Goal: Information Seeking & Learning: Check status

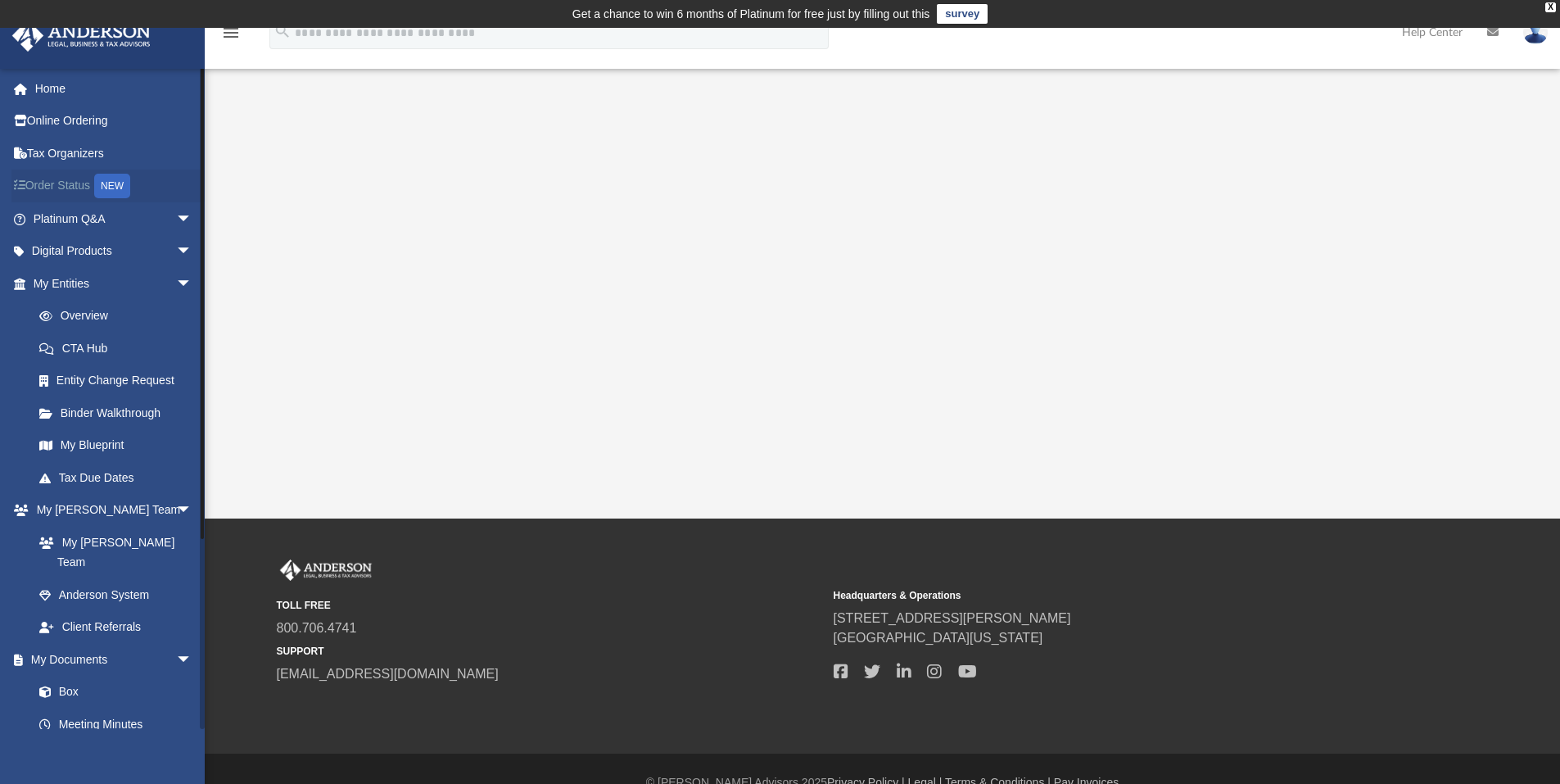
click at [68, 177] on link "Order Status NEW" at bounding box center [114, 186] width 206 height 34
click at [74, 131] on link "Online Ordering" at bounding box center [114, 120] width 206 height 33
click at [71, 676] on link "Box" at bounding box center [119, 692] width 194 height 33
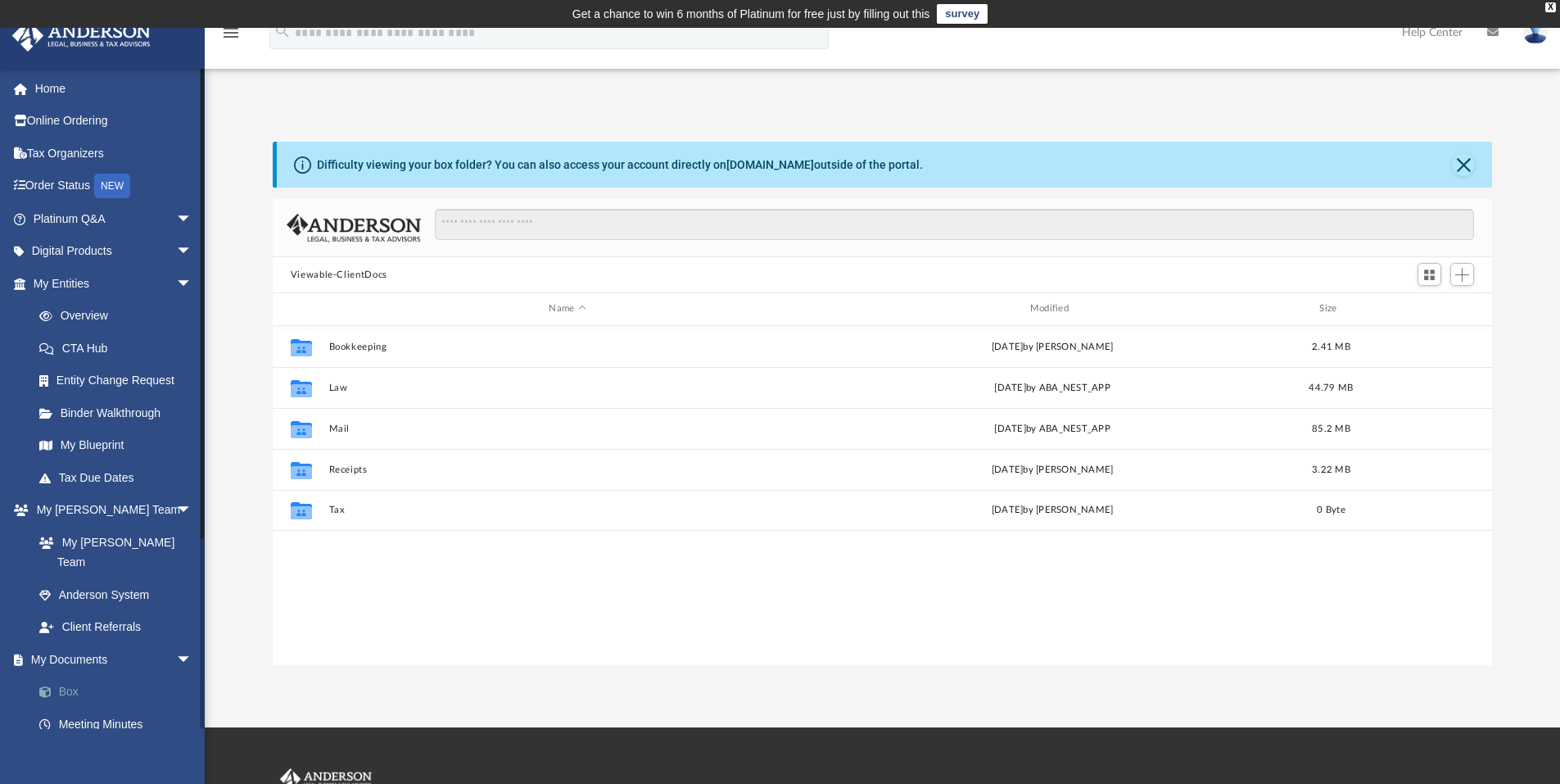
scroll to position [360, 1207]
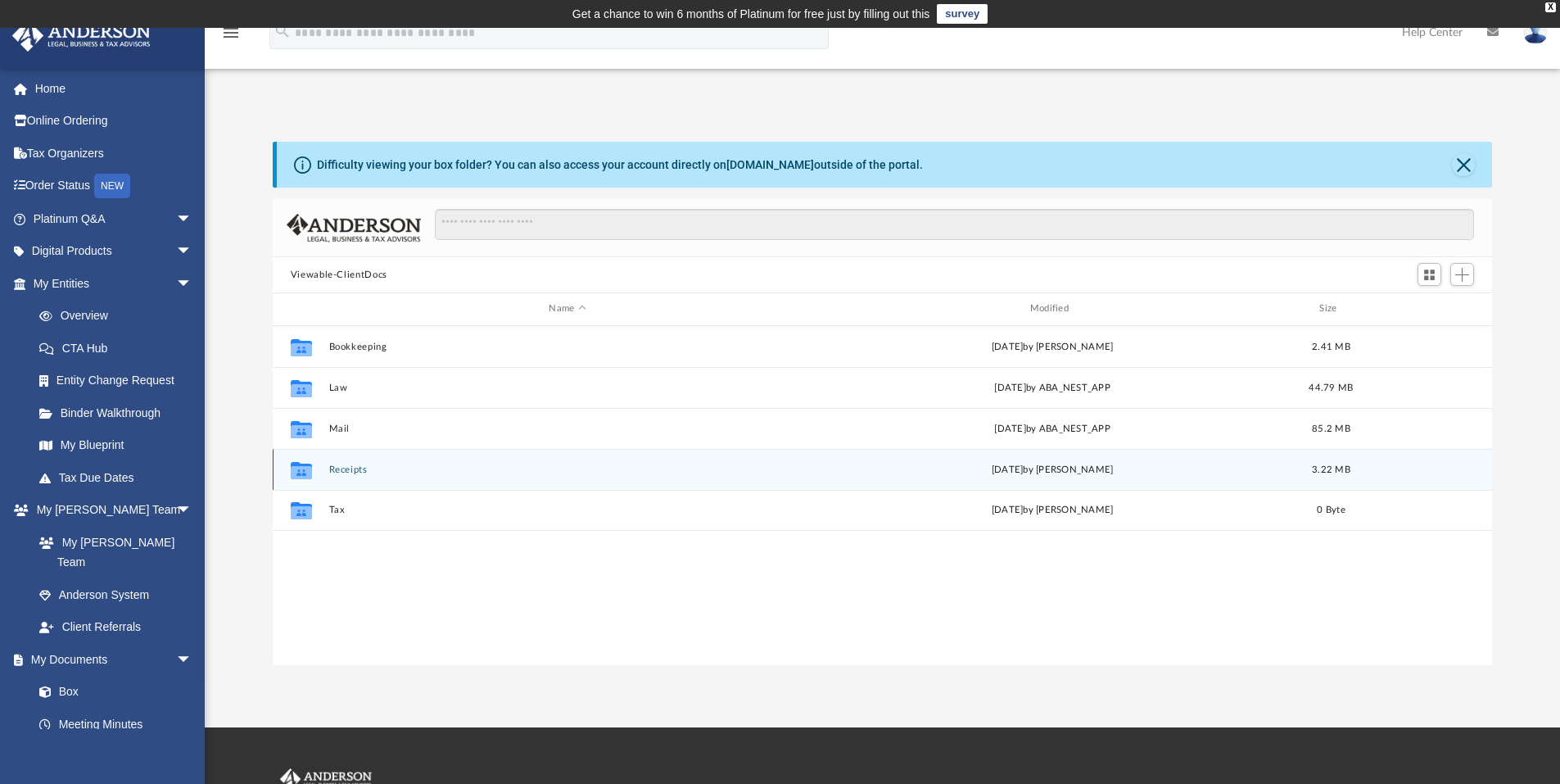
click at [364, 479] on div "Collaborated Folder Receipts Wed Feb 22 2023 by Rafael Mendoza 3.22 MB" at bounding box center [883, 469] width 1221 height 41
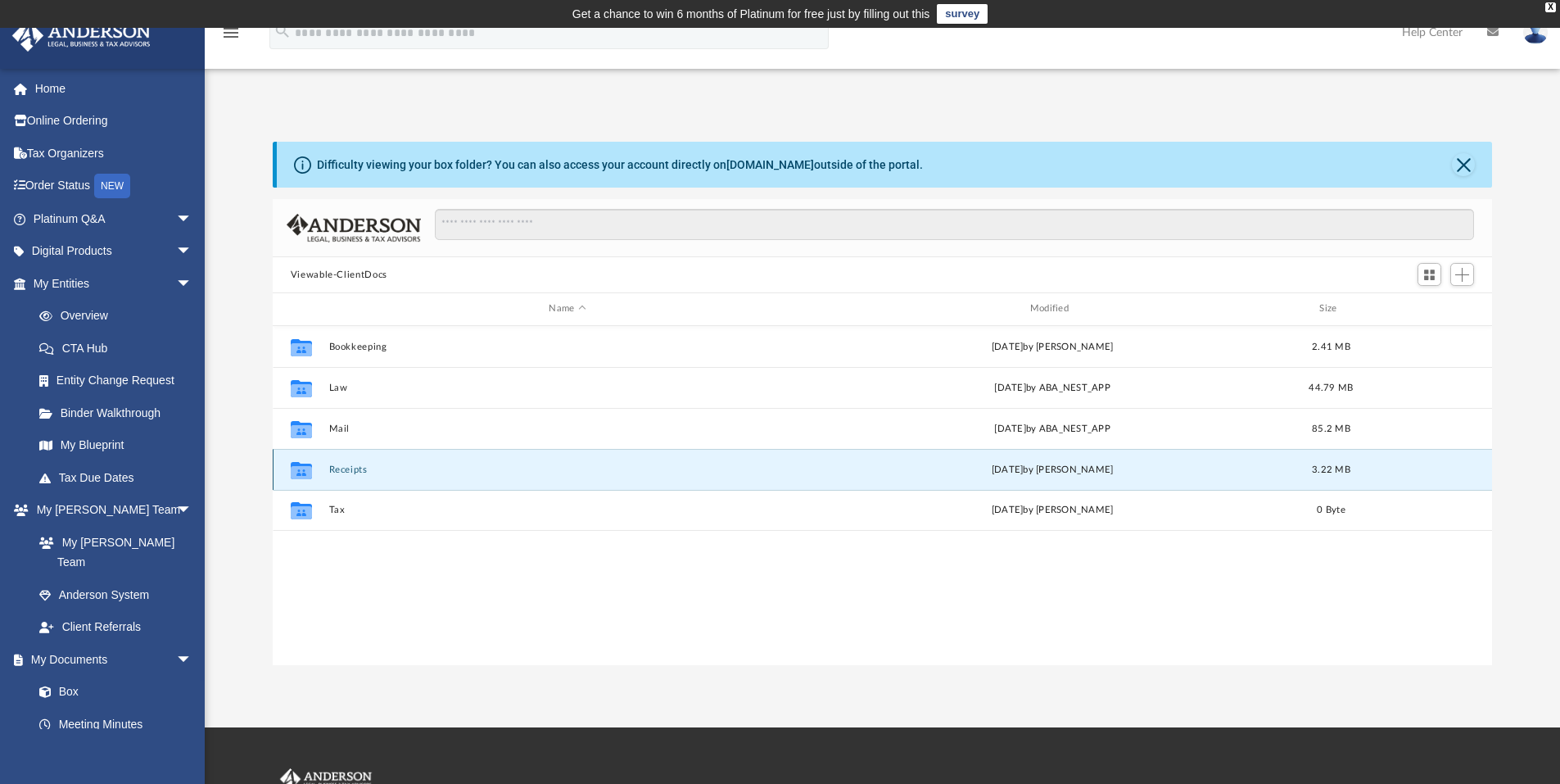
click at [346, 472] on button "Receipts" at bounding box center [567, 469] width 478 height 10
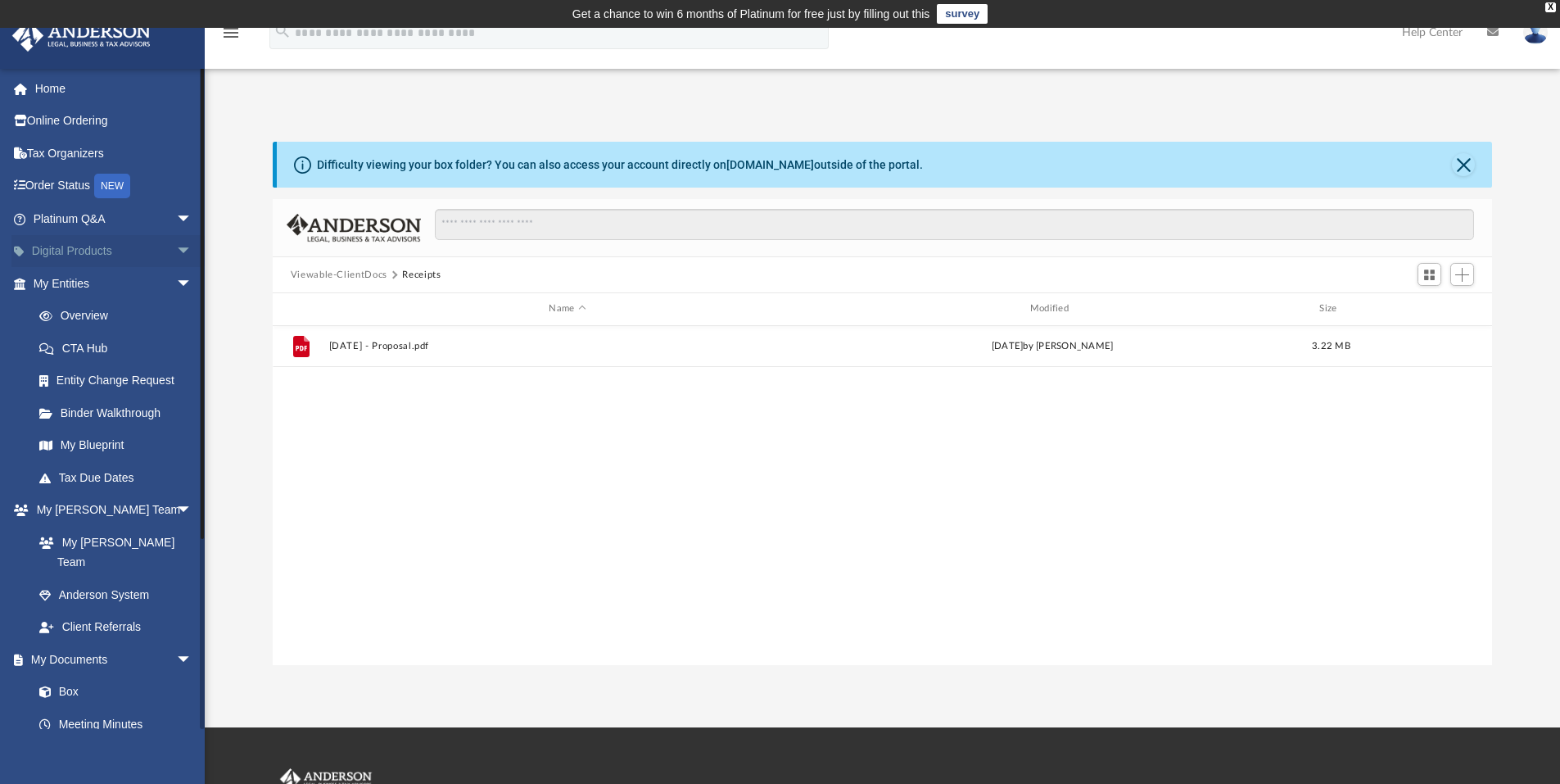
click at [48, 256] on link "Digital Products arrow_drop_down" at bounding box center [114, 251] width 206 height 33
click at [176, 252] on span "arrow_drop_down" at bounding box center [192, 252] width 33 height 34
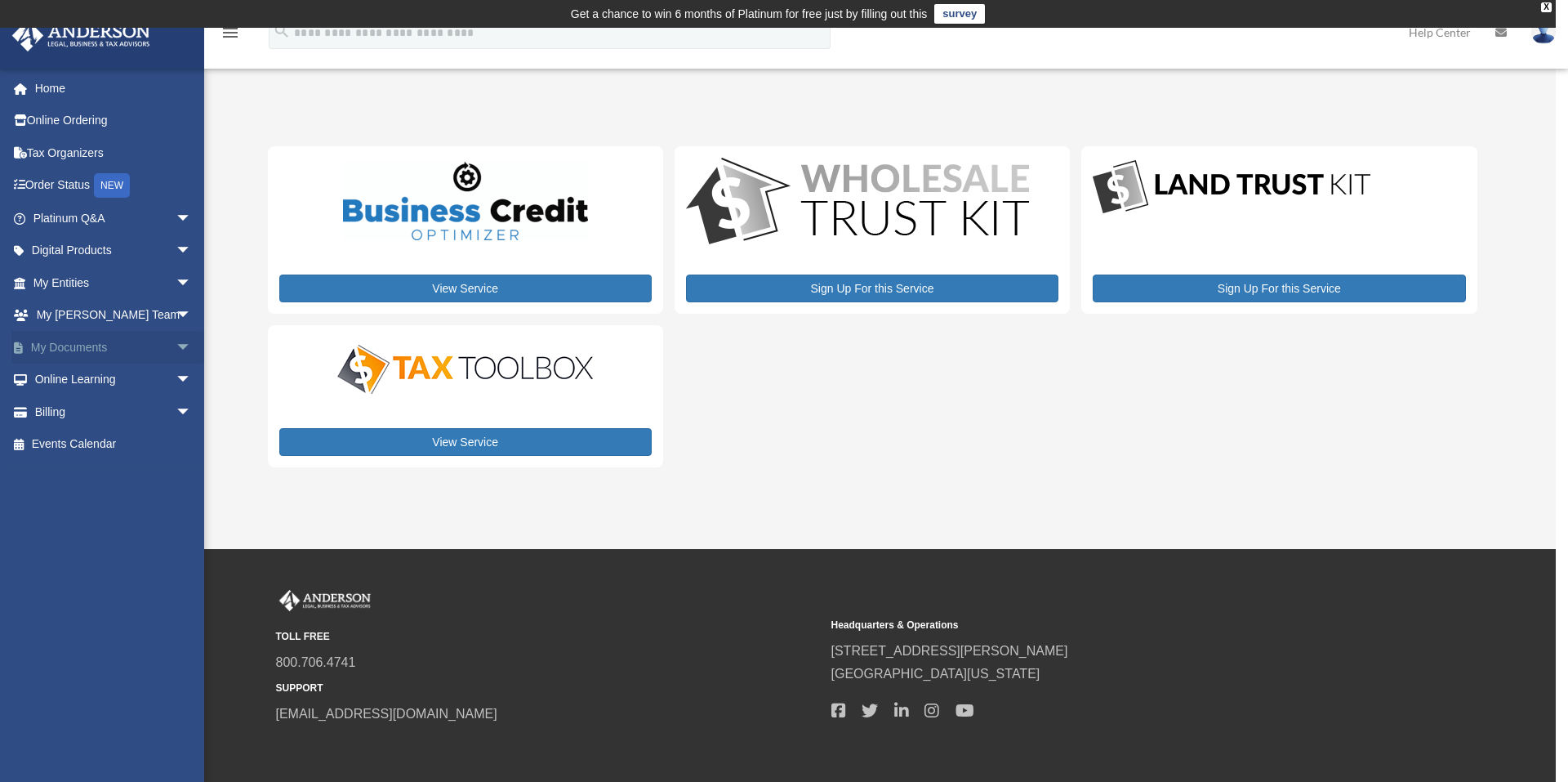
click at [175, 346] on span "arrow_drop_down" at bounding box center [191, 348] width 33 height 34
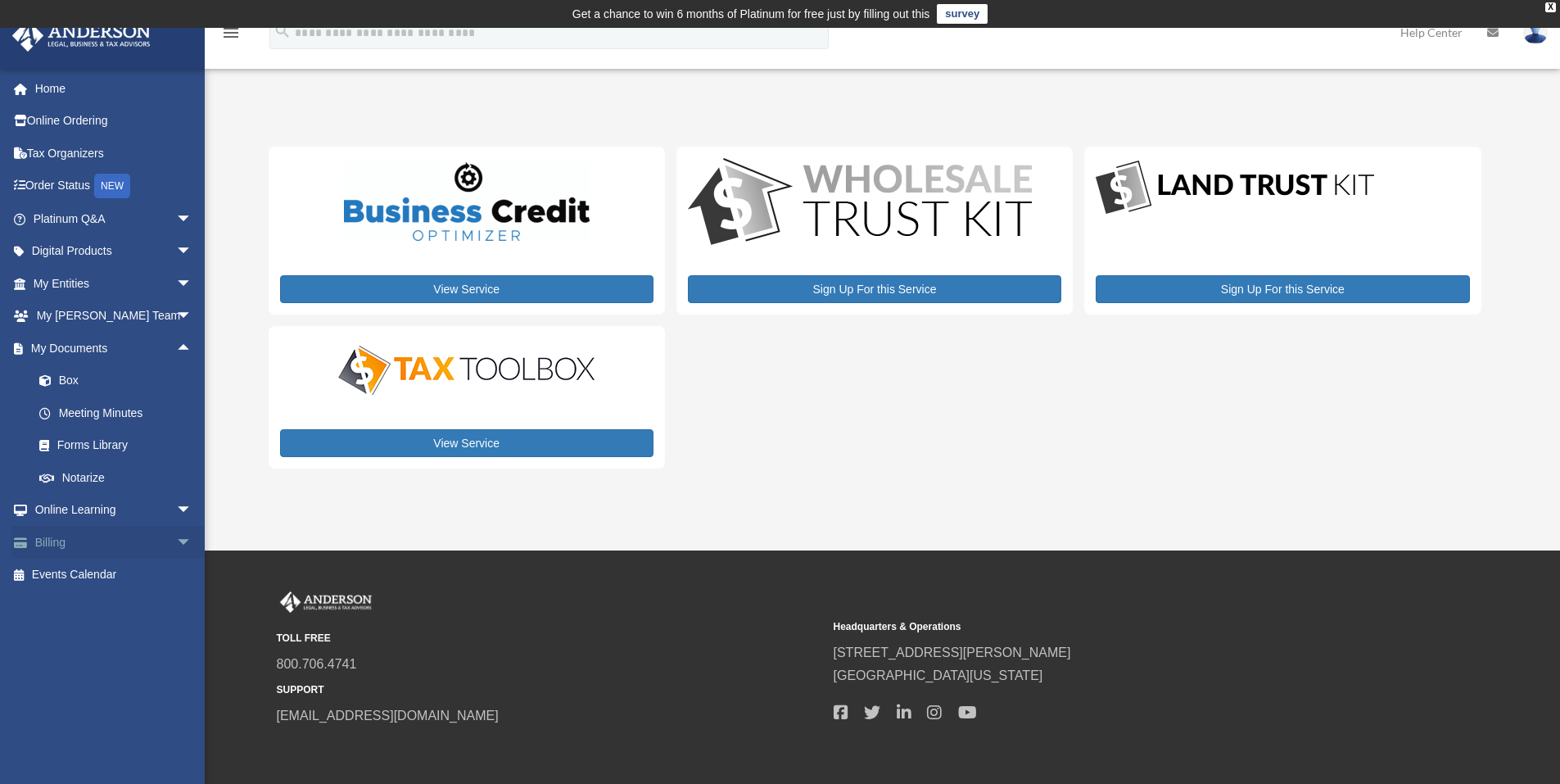
click at [103, 542] on link "Billing arrow_drop_down" at bounding box center [114, 541] width 206 height 33
click at [176, 540] on span "arrow_drop_down" at bounding box center [192, 542] width 33 height 34
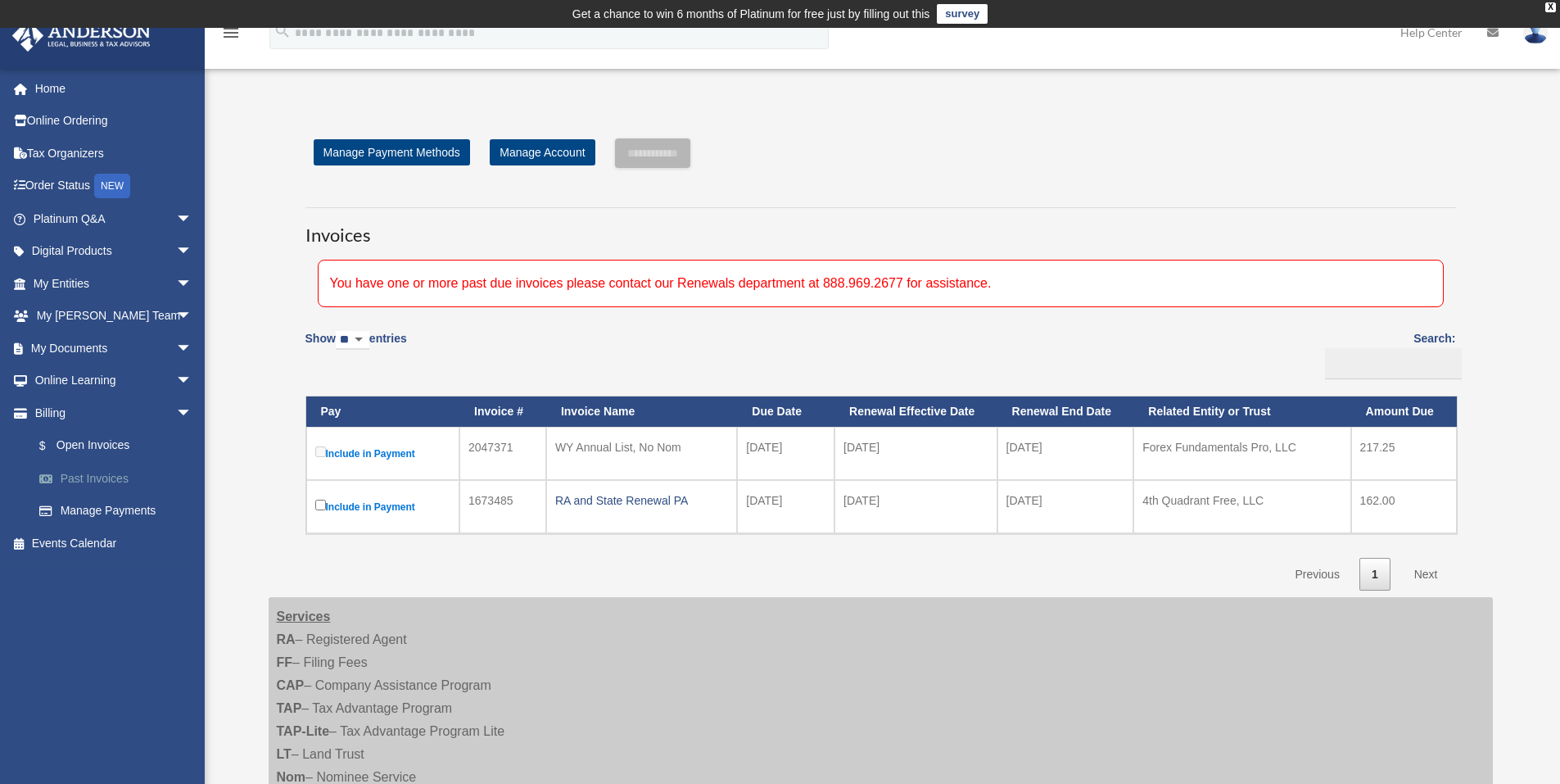
click at [82, 475] on link "Past Invoices" at bounding box center [119, 478] width 194 height 33
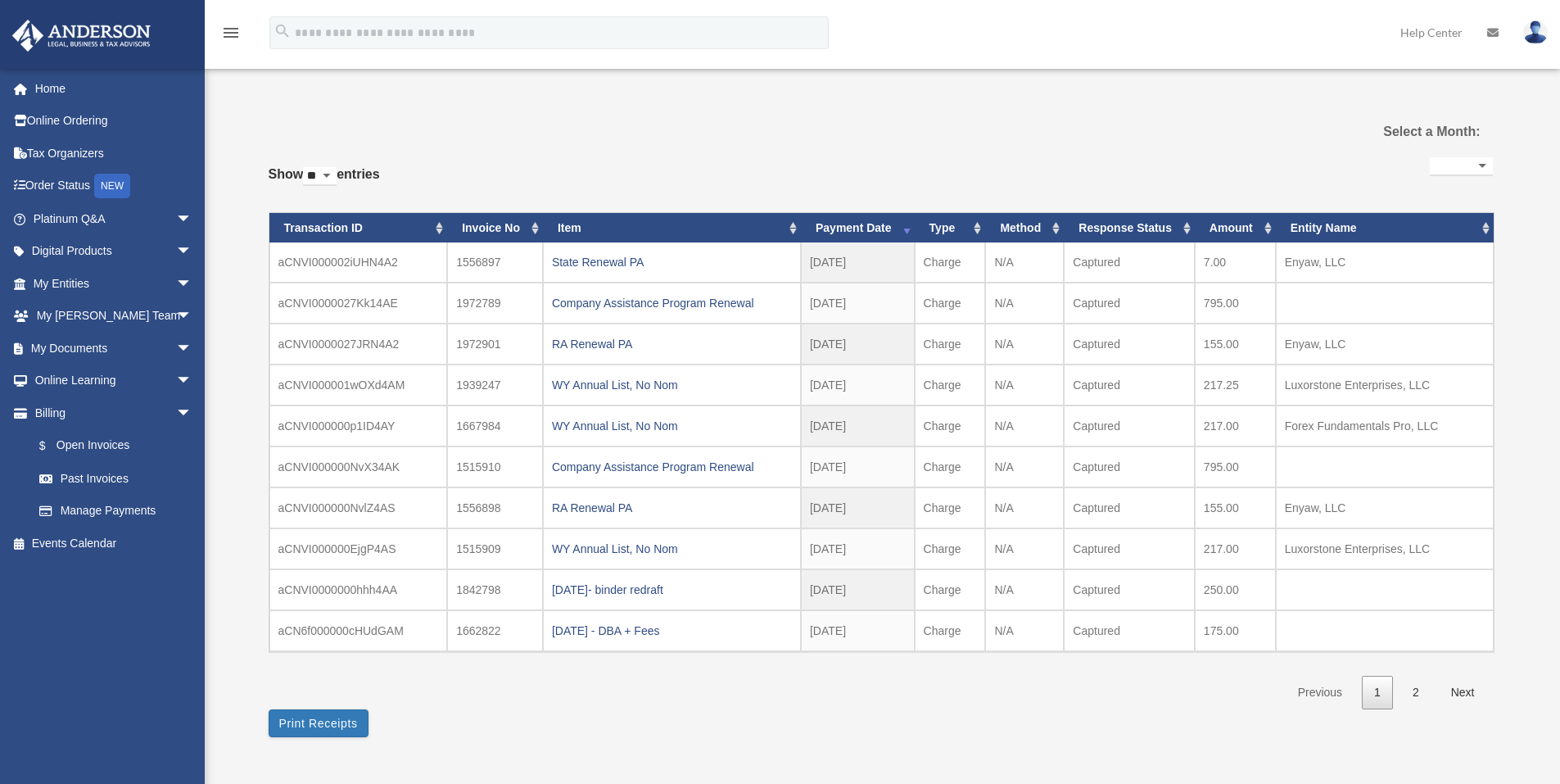
select select
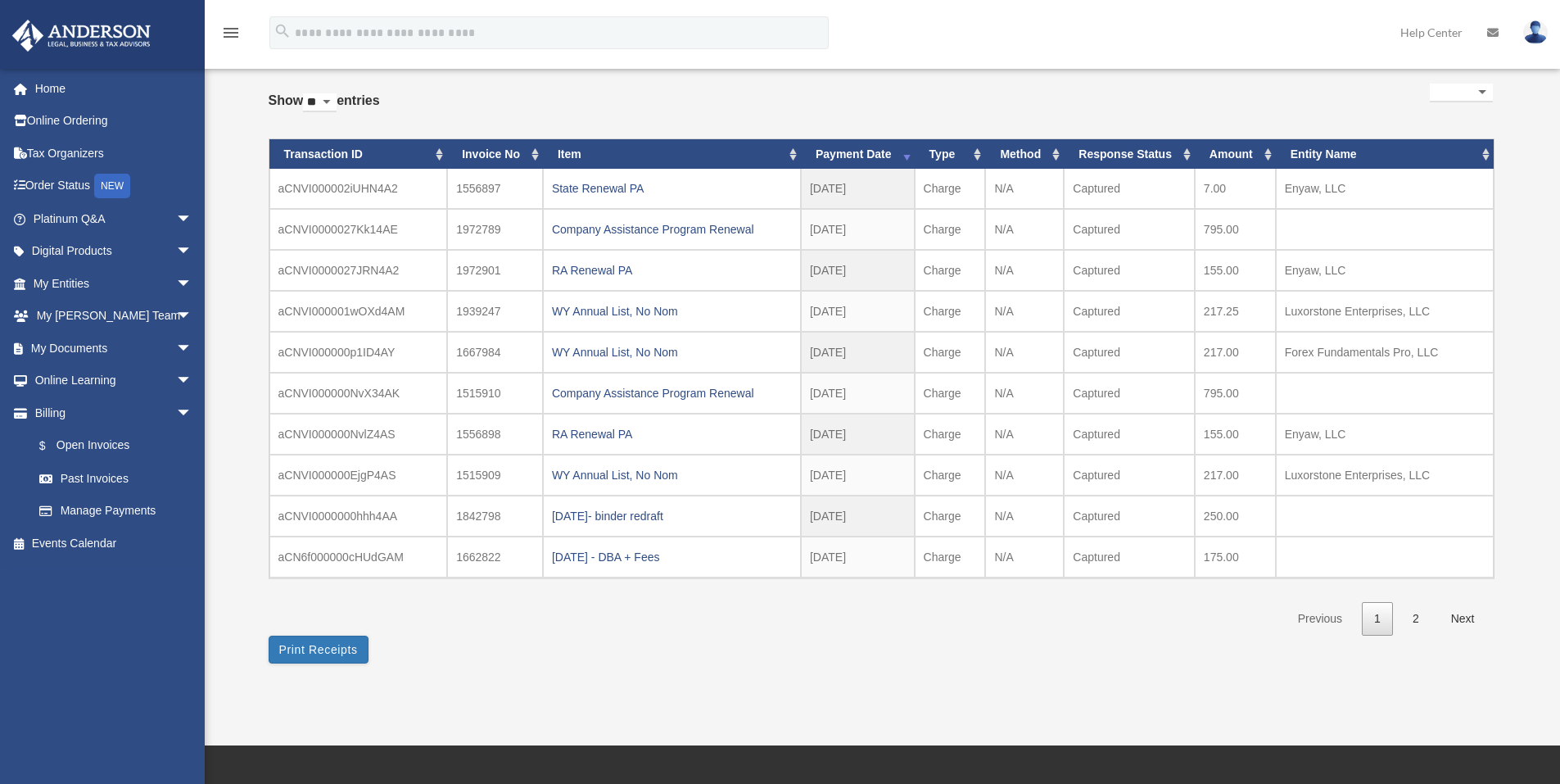
scroll to position [106, 0]
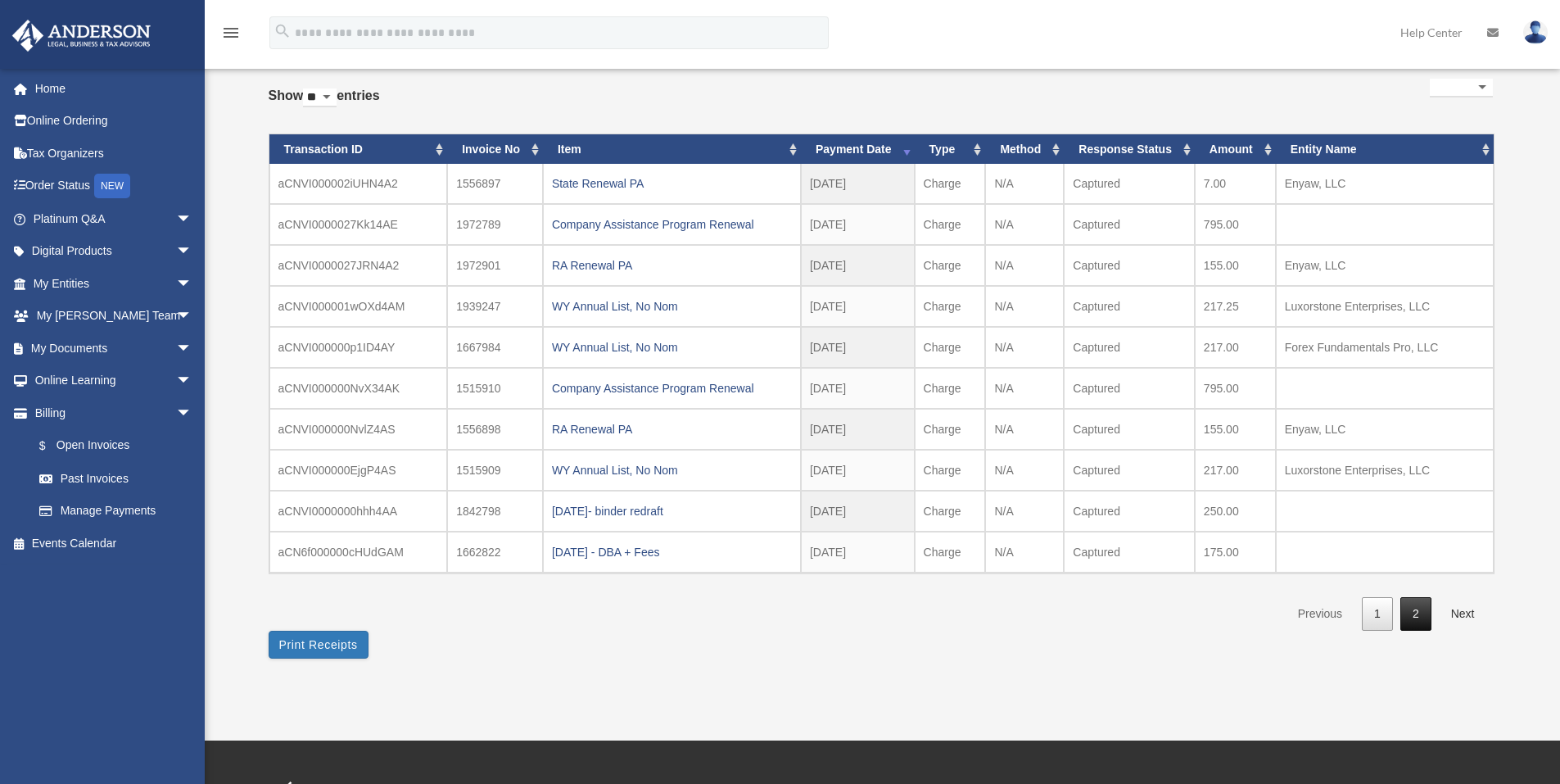
click at [1417, 613] on link "2" at bounding box center [1416, 614] width 31 height 34
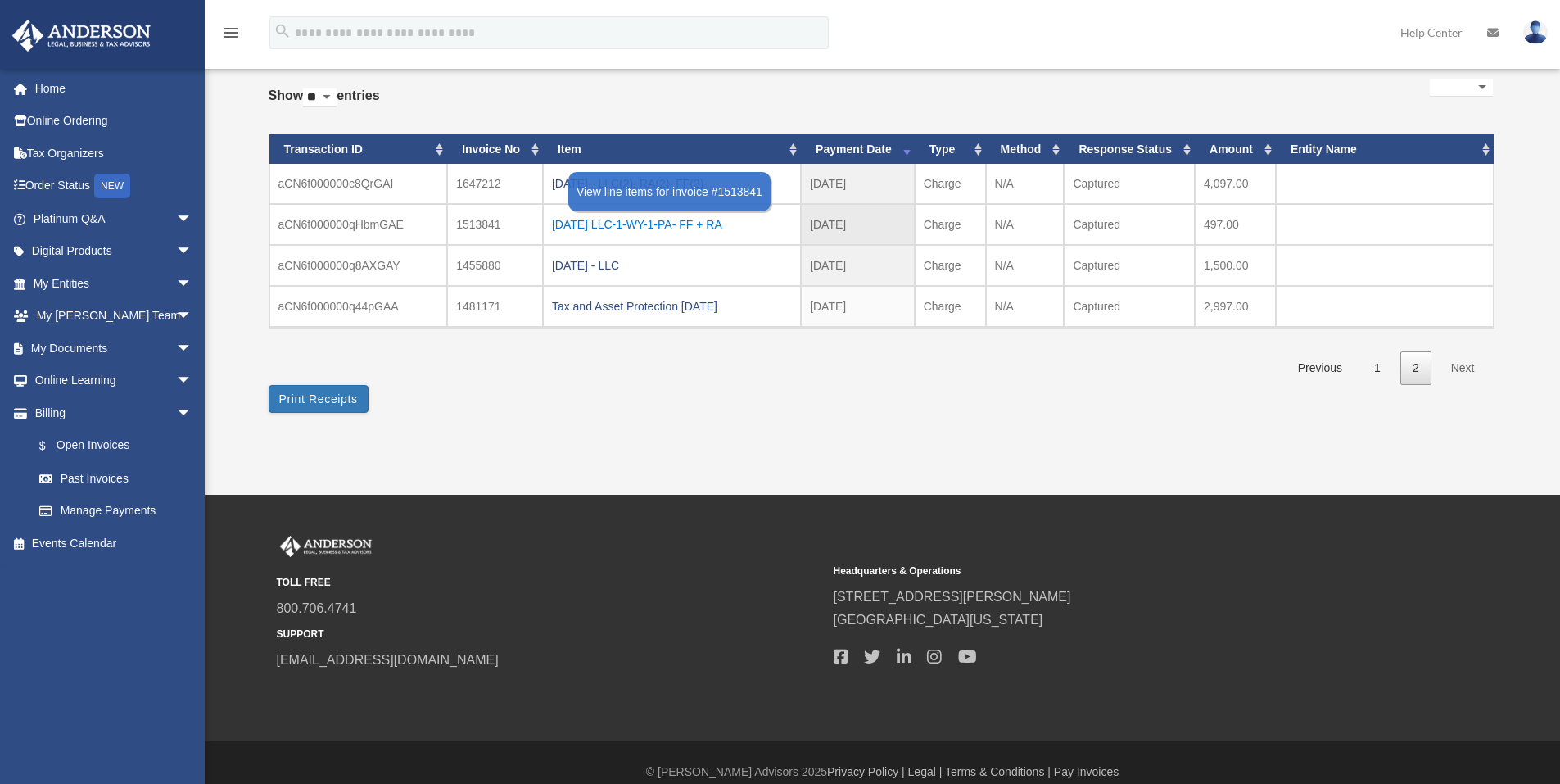
click at [665, 218] on div "2023.03.03 LLC-1-WY-1-PA- FF + RA" at bounding box center [671, 224] width 240 height 23
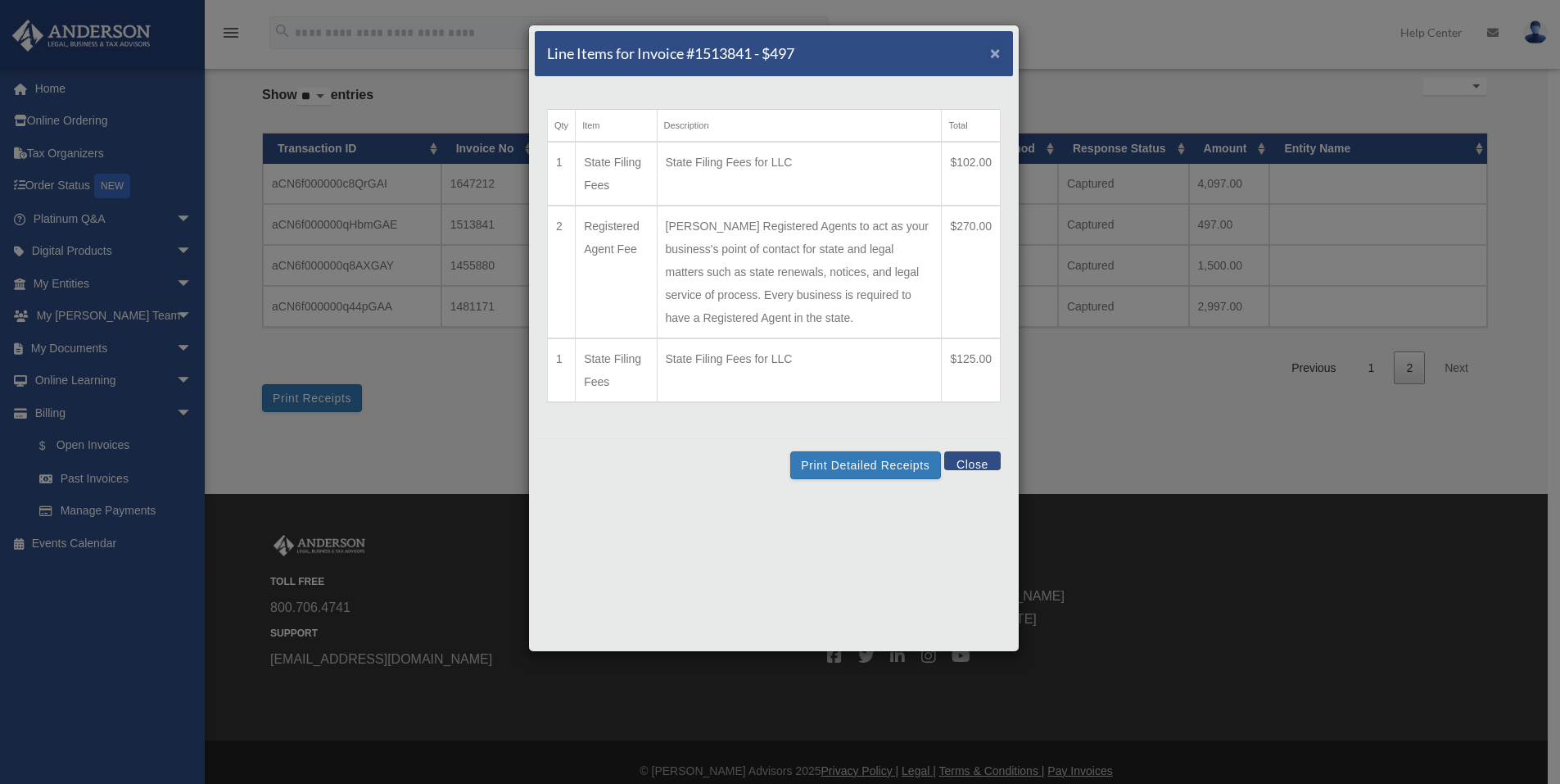
click at [998, 55] on span "×" at bounding box center [995, 53] width 10 height 19
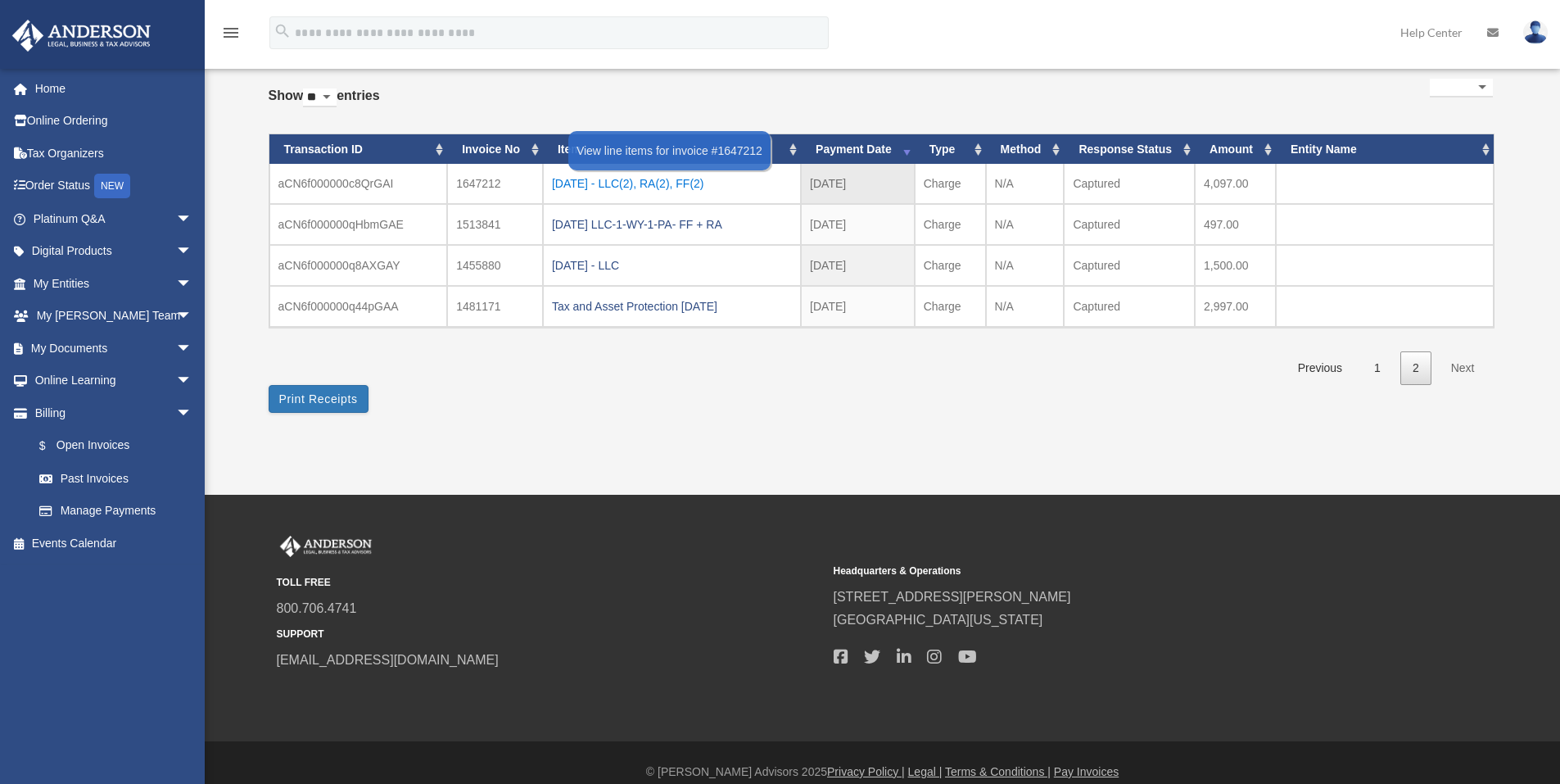
click at [670, 184] on div "2023.6.28 - LLC(2), RA(2), FF(2)" at bounding box center [671, 183] width 240 height 23
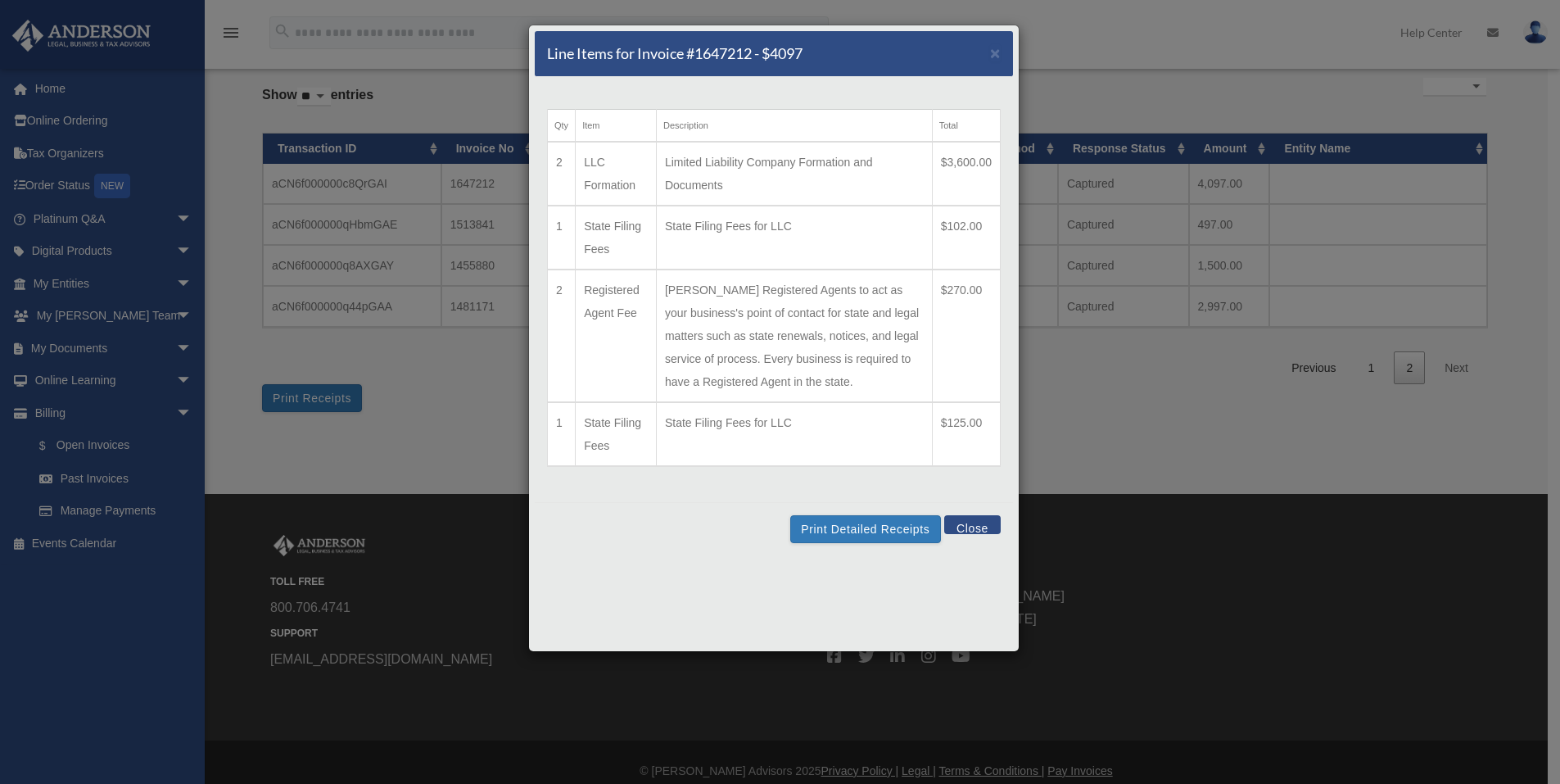
click at [969, 522] on button "Close" at bounding box center [972, 525] width 56 height 19
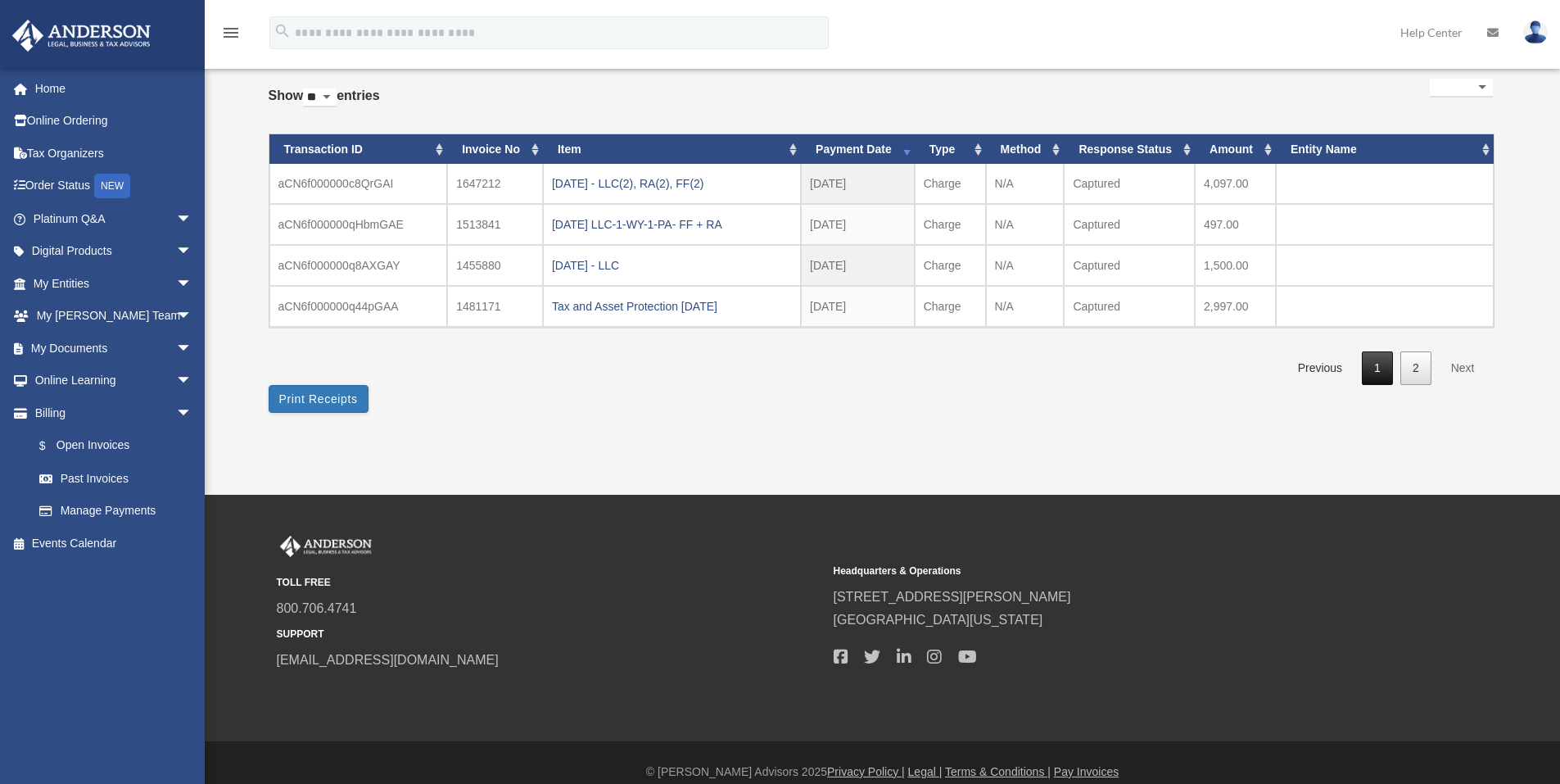
click at [1374, 369] on link "1" at bounding box center [1378, 368] width 31 height 34
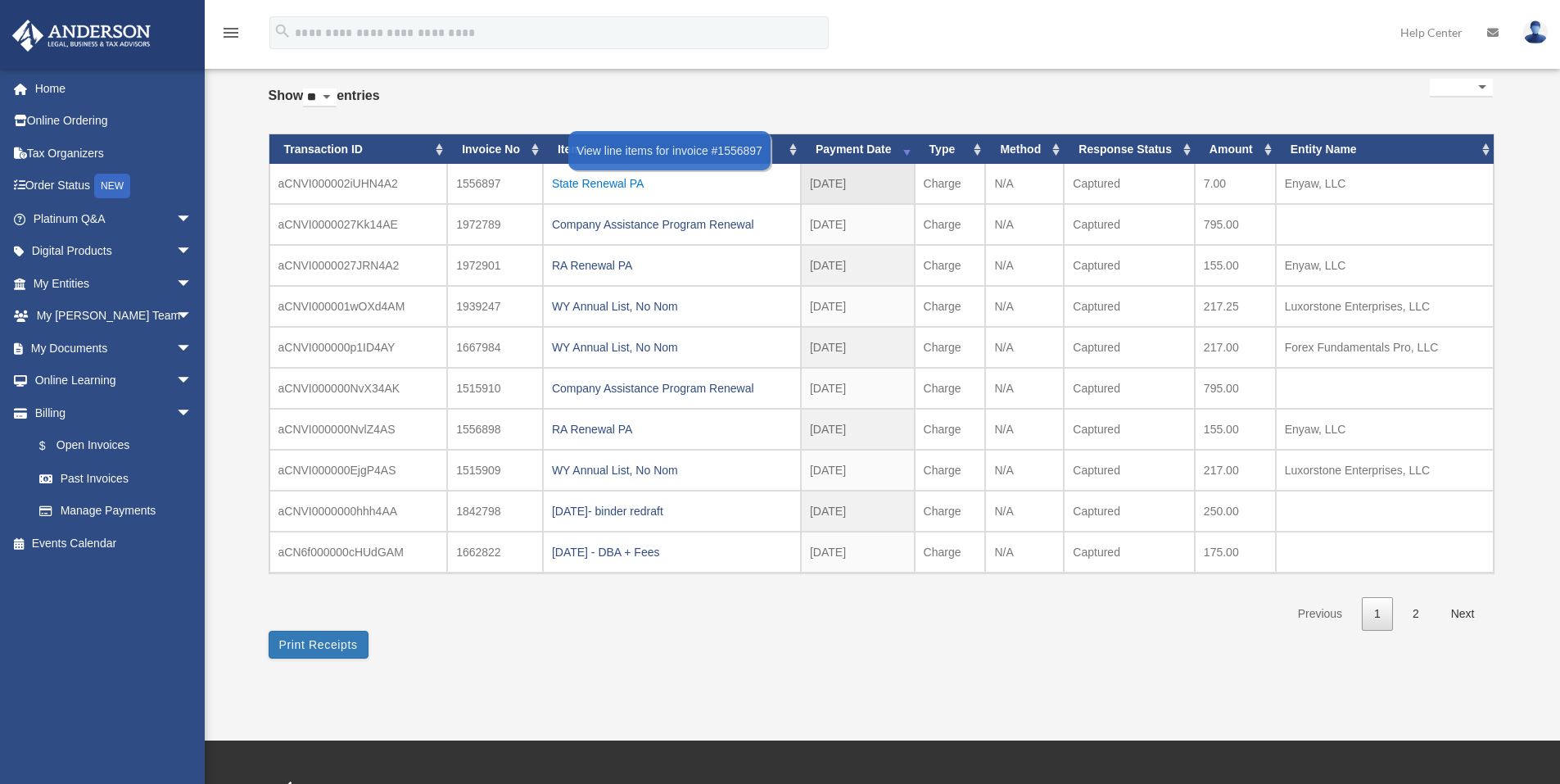
click at [601, 175] on div "State Renewal PA" at bounding box center [671, 183] width 240 height 23
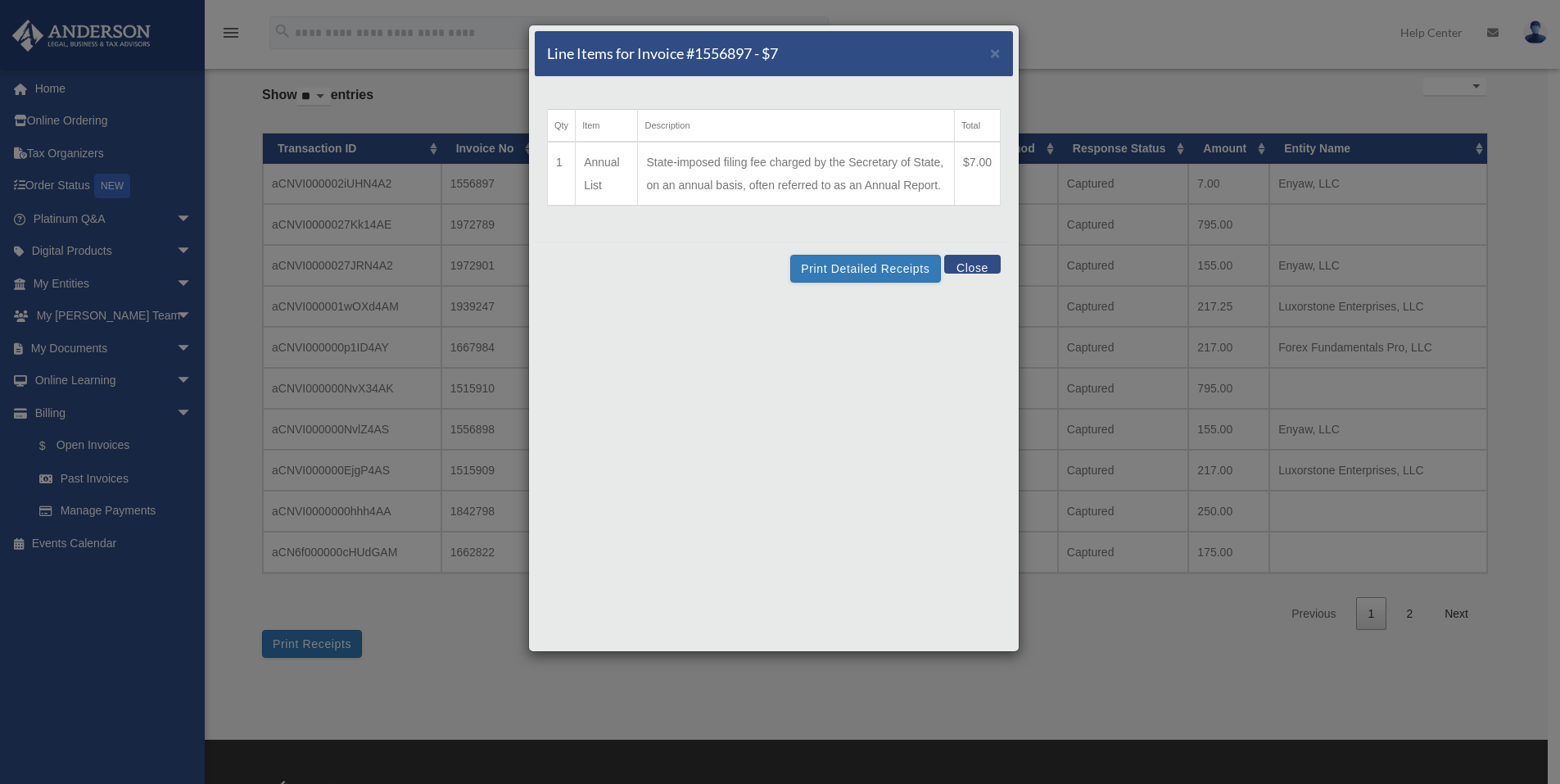
click at [964, 263] on button "Close" at bounding box center [972, 264] width 56 height 19
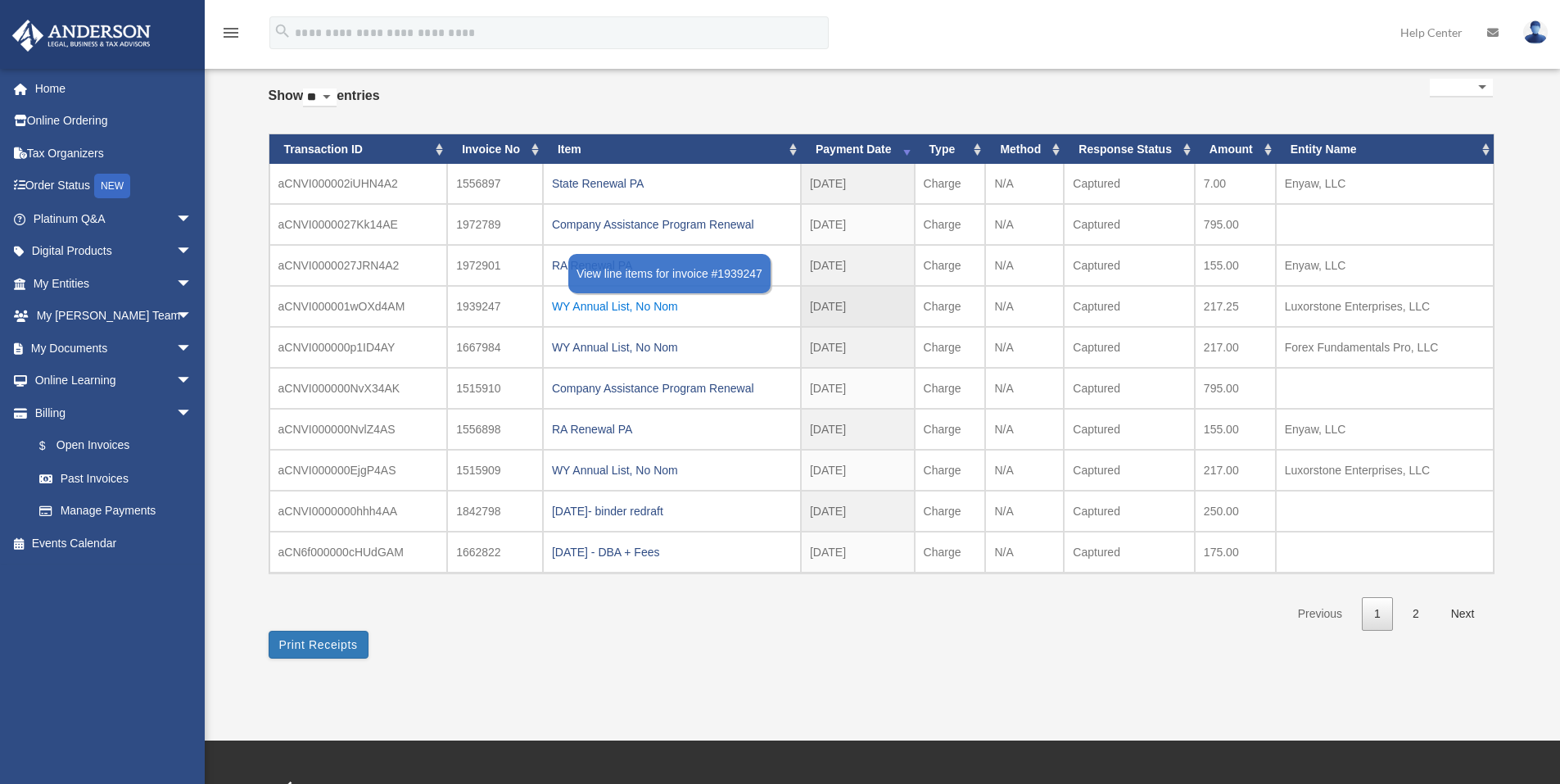
click at [638, 302] on div "WY Annual List, No Nom" at bounding box center [671, 306] width 240 height 23
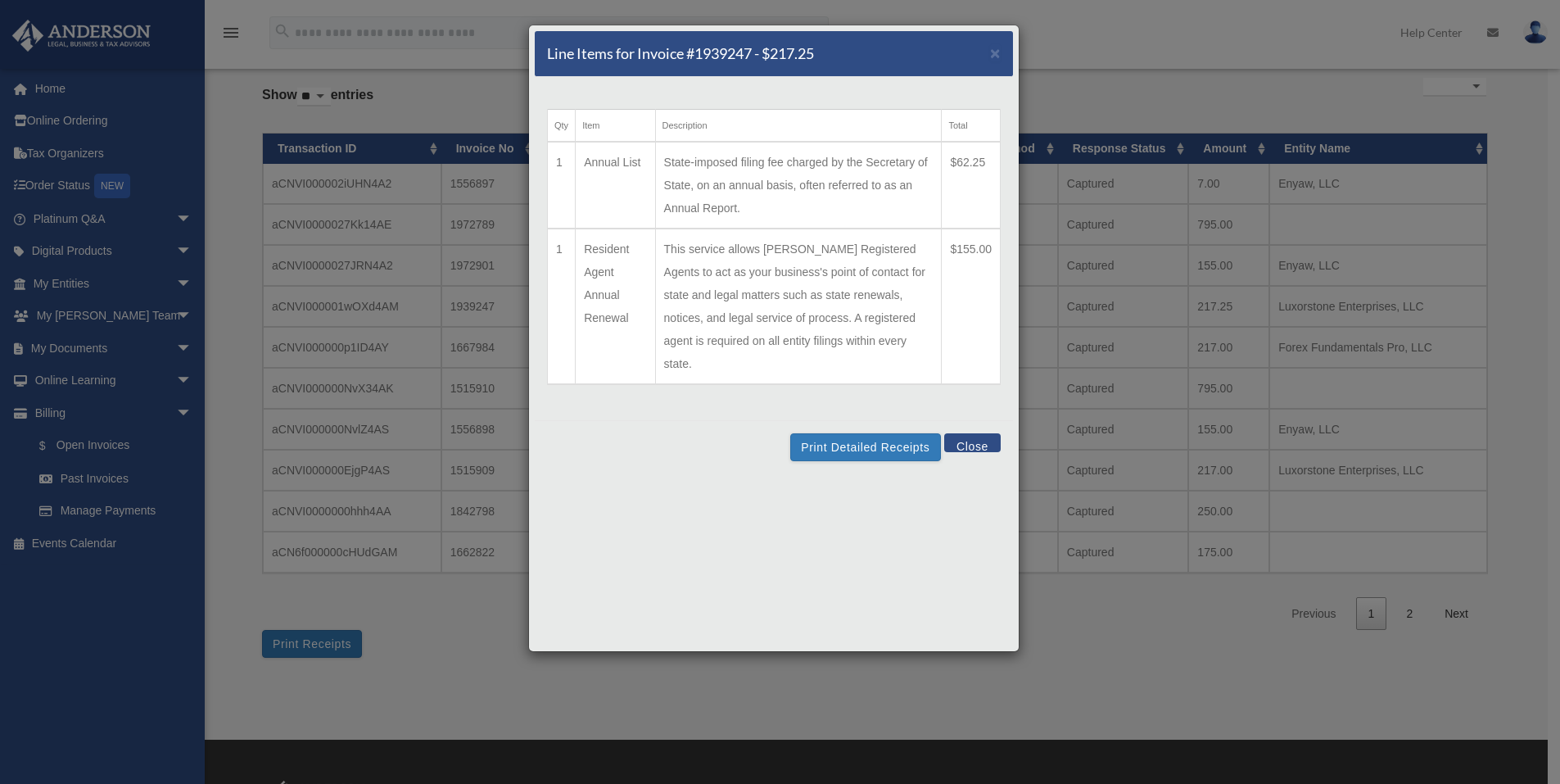
click at [966, 433] on button "Close" at bounding box center [972, 443] width 56 height 19
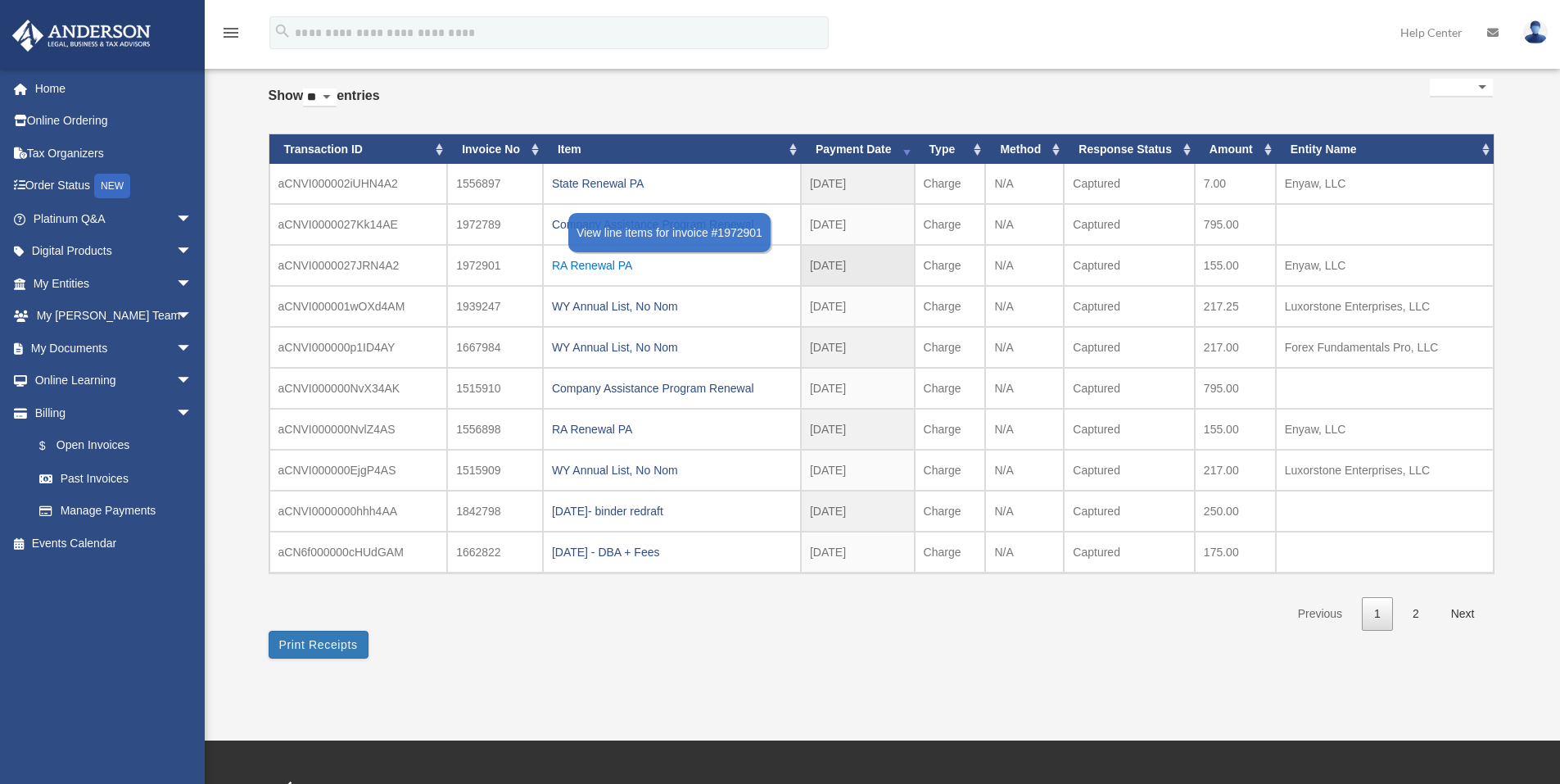
click at [613, 262] on div "RA Renewal PA" at bounding box center [671, 265] width 240 height 23
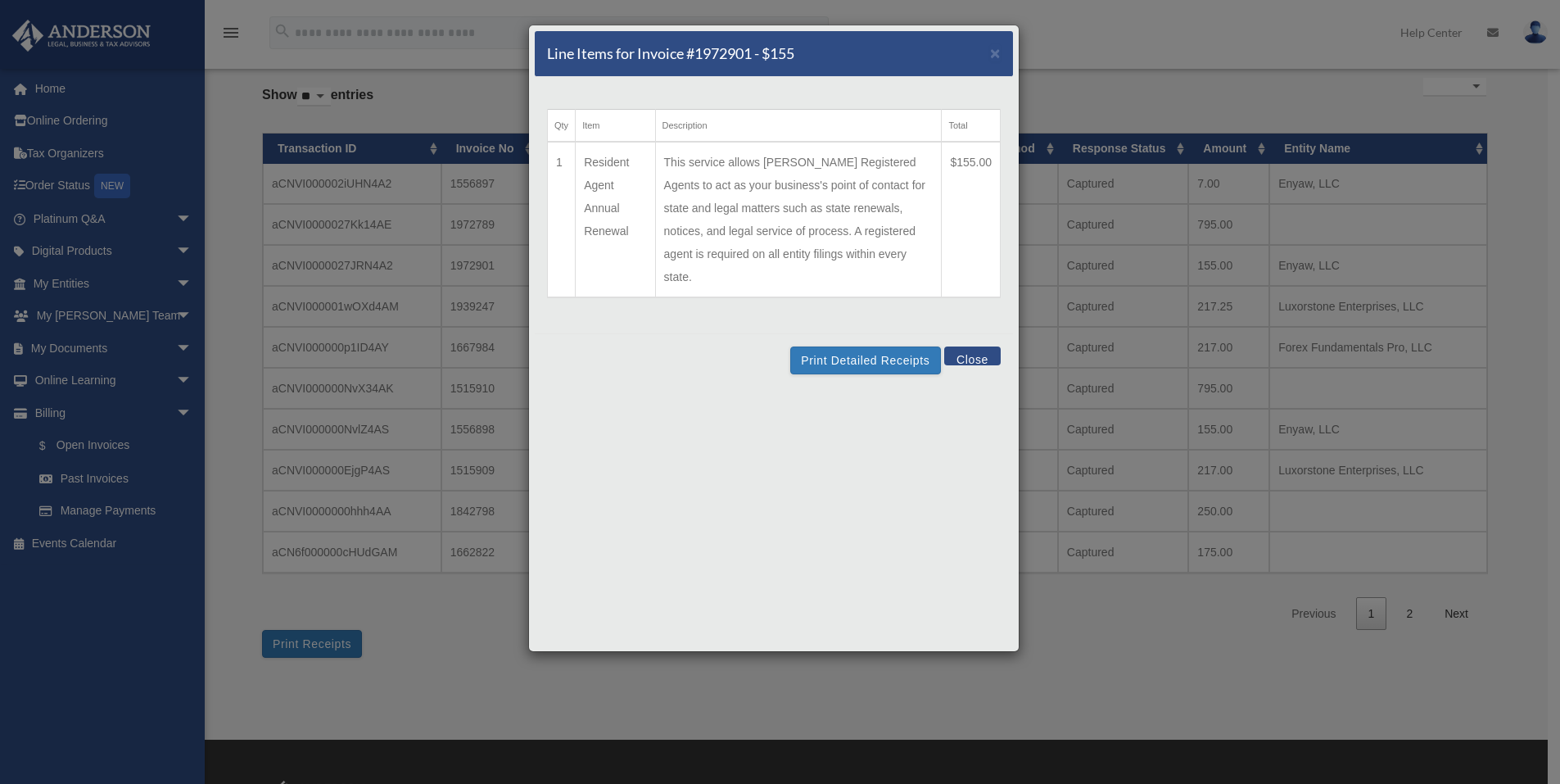
click at [967, 346] on button "Close" at bounding box center [972, 355] width 56 height 19
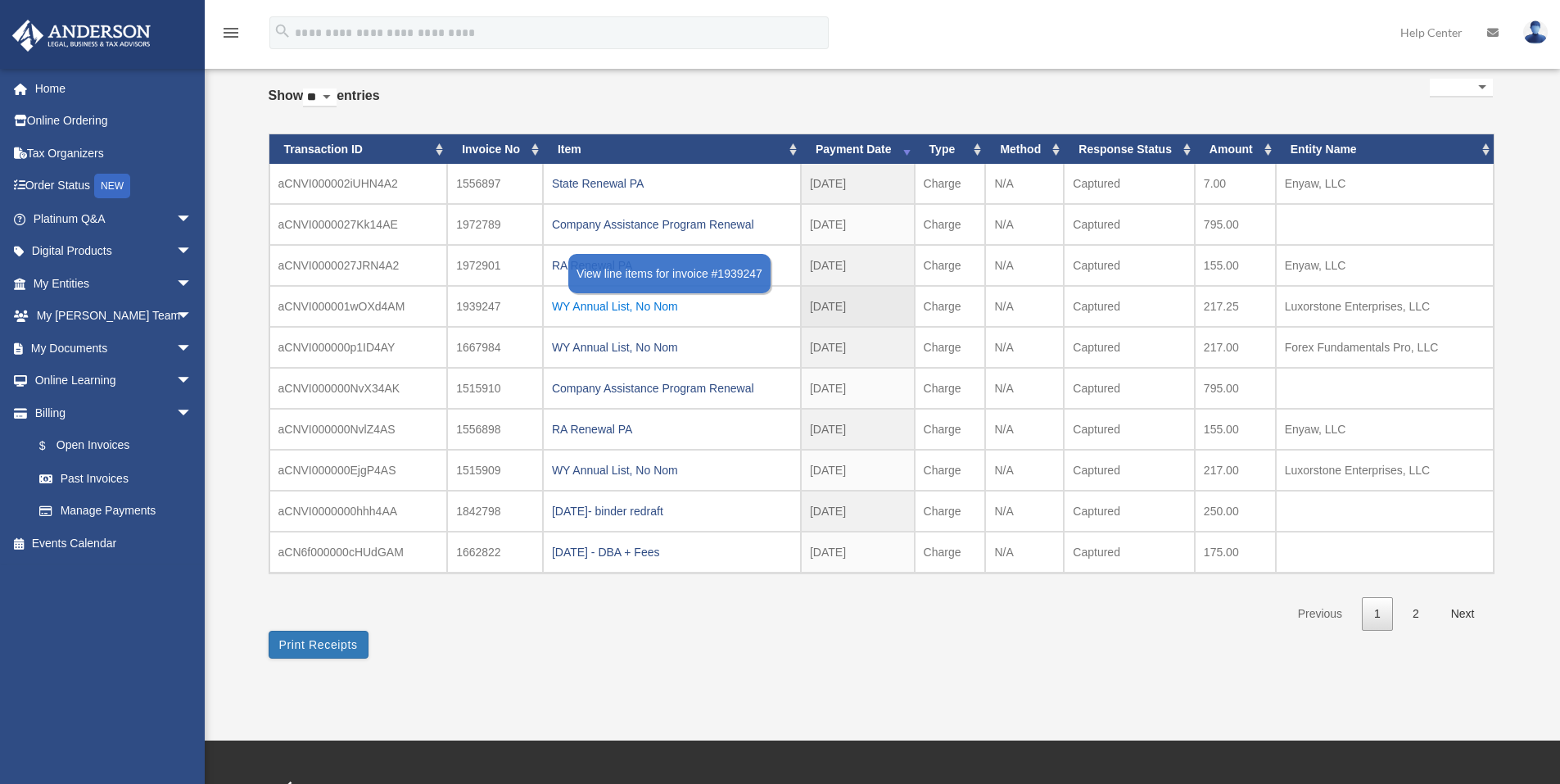
click at [706, 307] on div "WY Annual List, No Nom" at bounding box center [671, 306] width 240 height 23
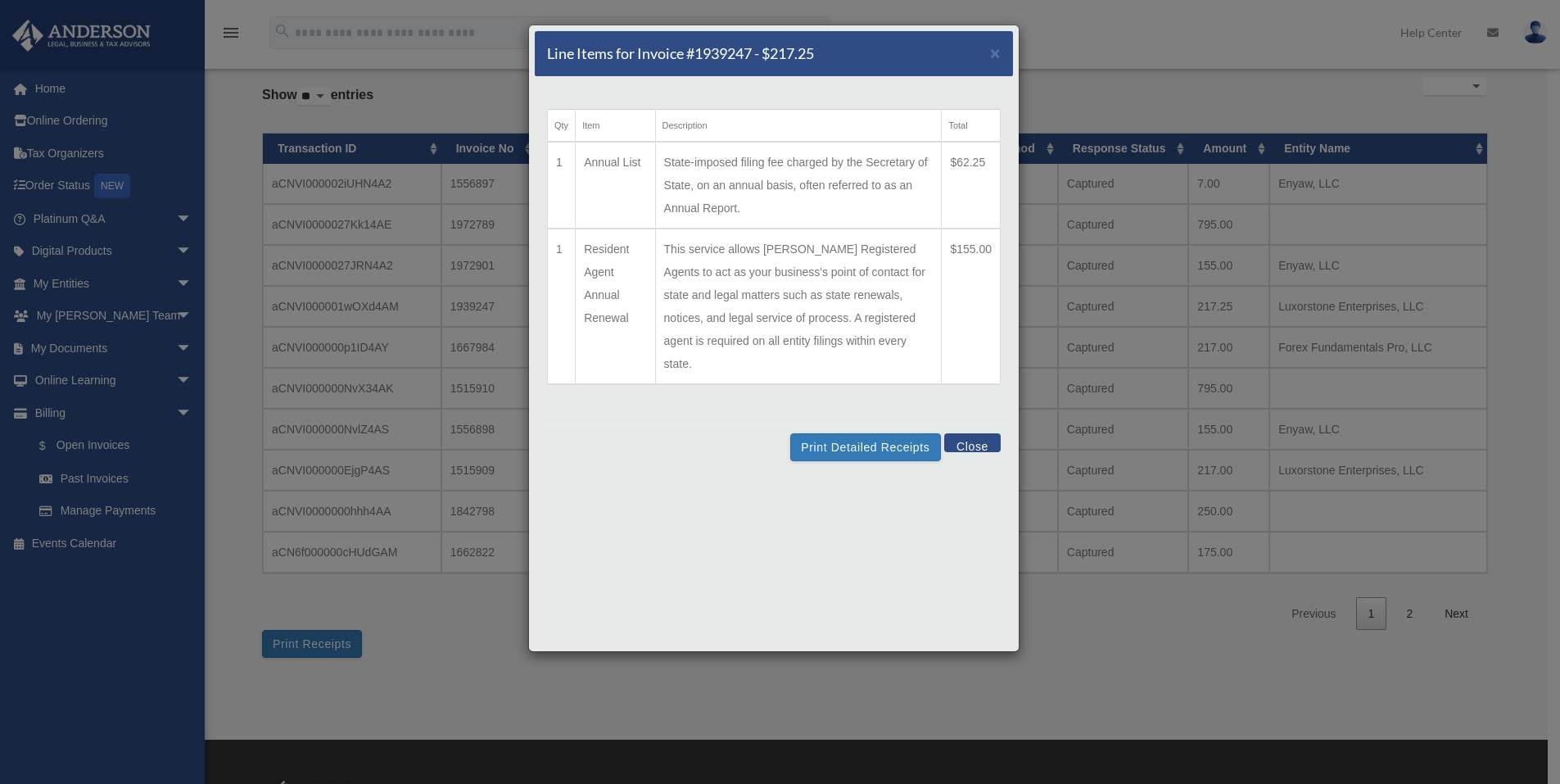
click at [971, 433] on button "Close" at bounding box center [972, 443] width 56 height 19
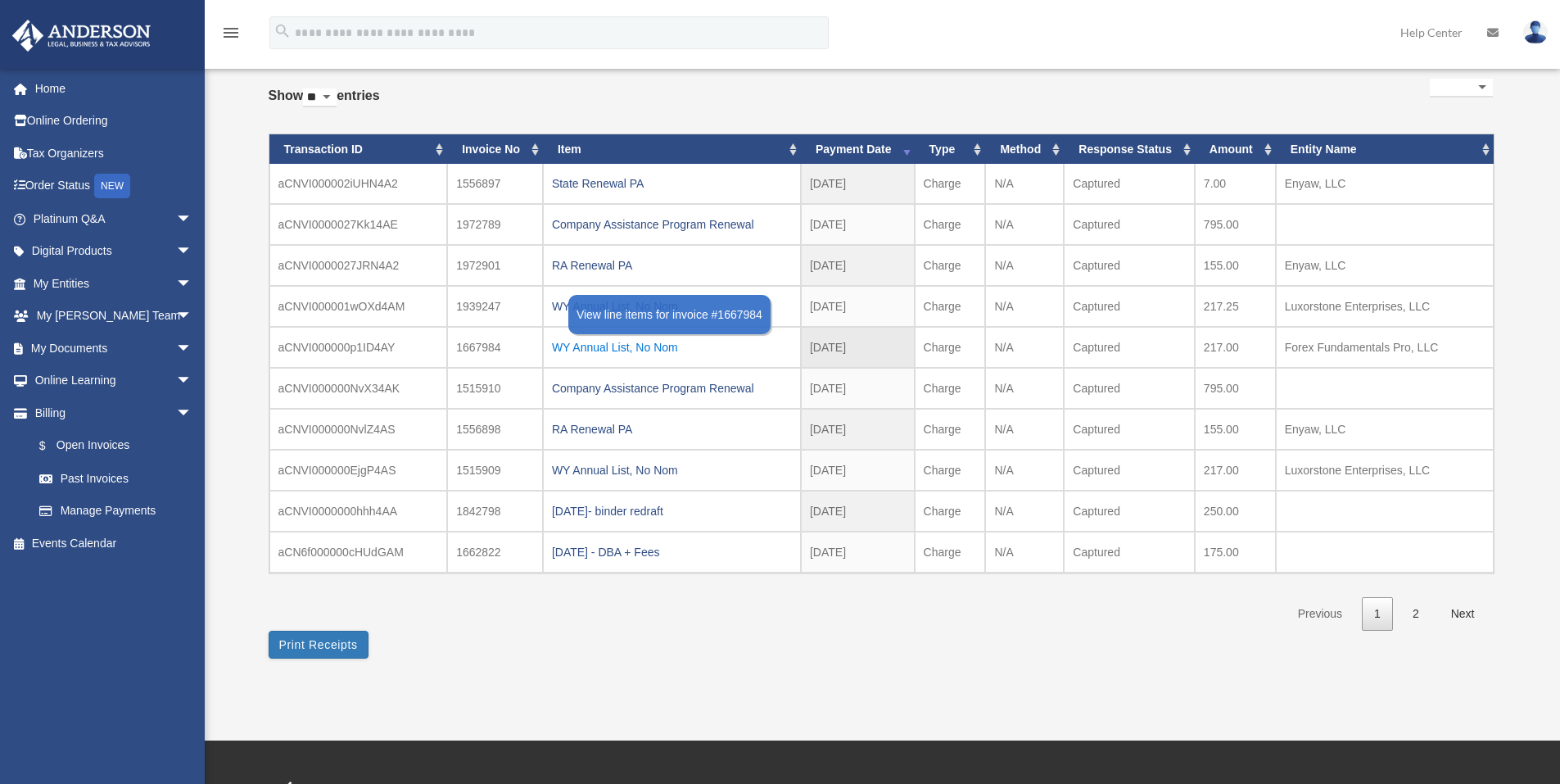
click at [751, 337] on div "WY Annual List, No Nom" at bounding box center [671, 347] width 240 height 23
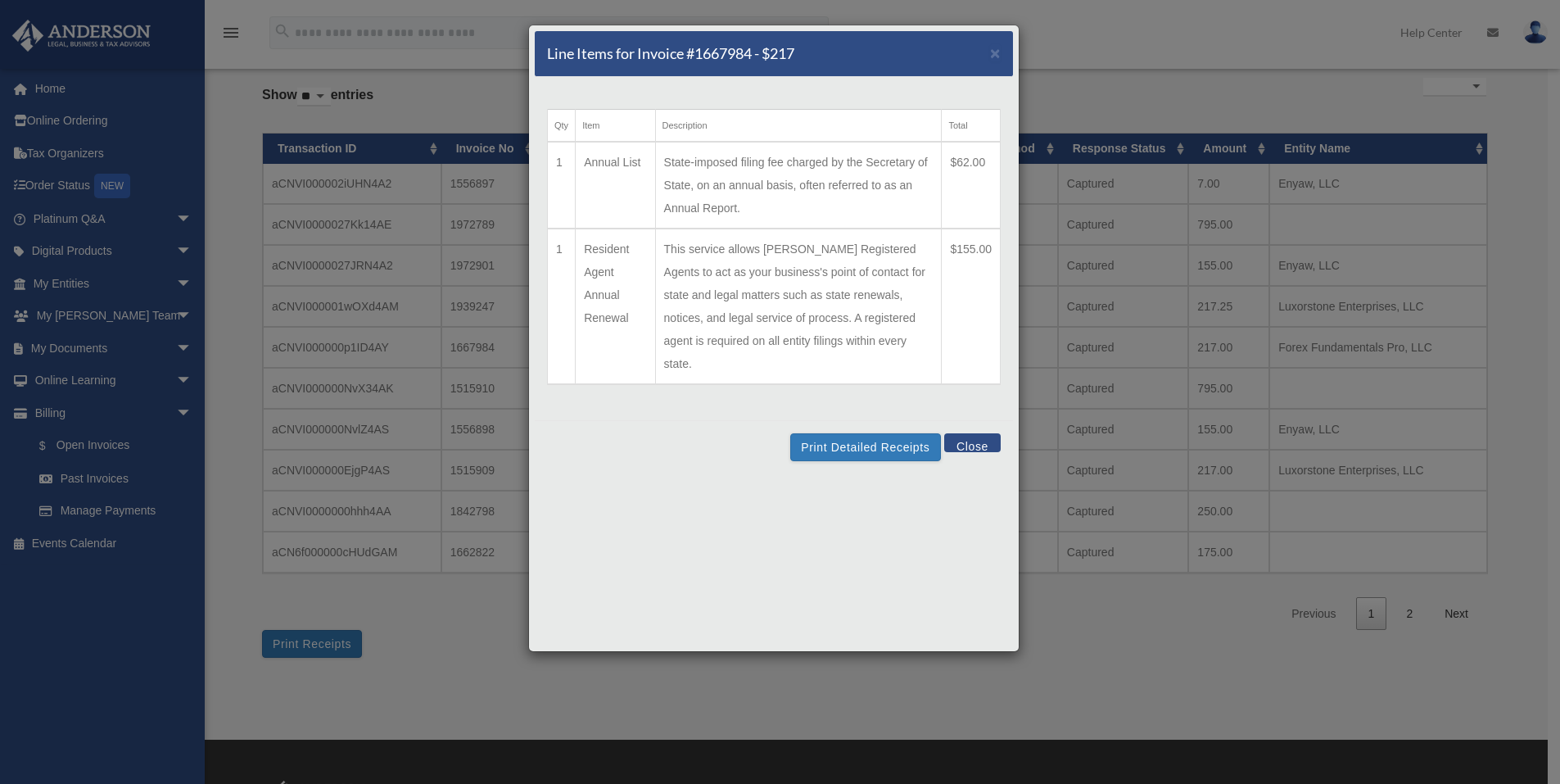
click at [966, 433] on button "Close" at bounding box center [972, 443] width 56 height 19
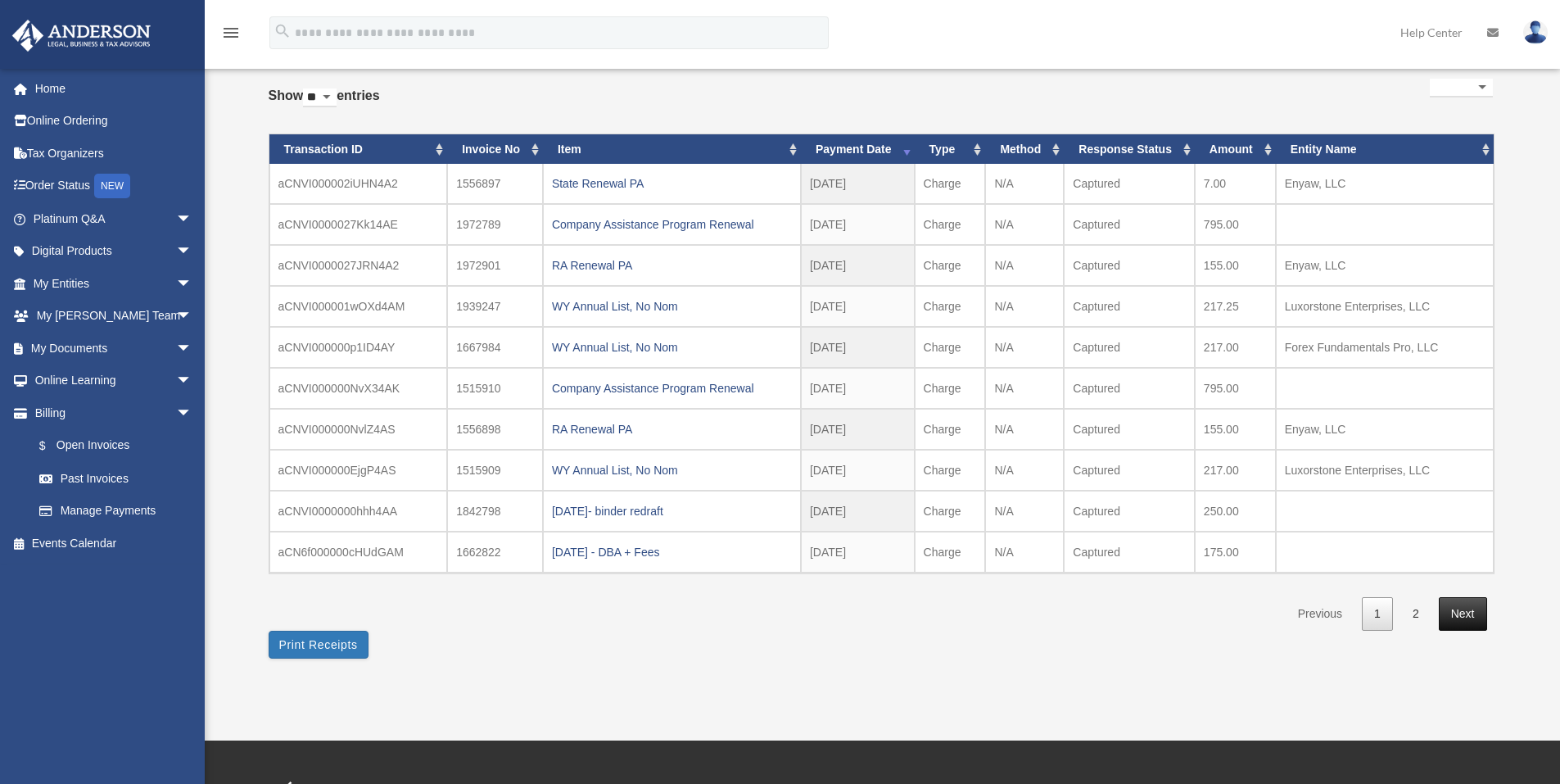
click at [1471, 604] on link "Next" at bounding box center [1462, 614] width 48 height 34
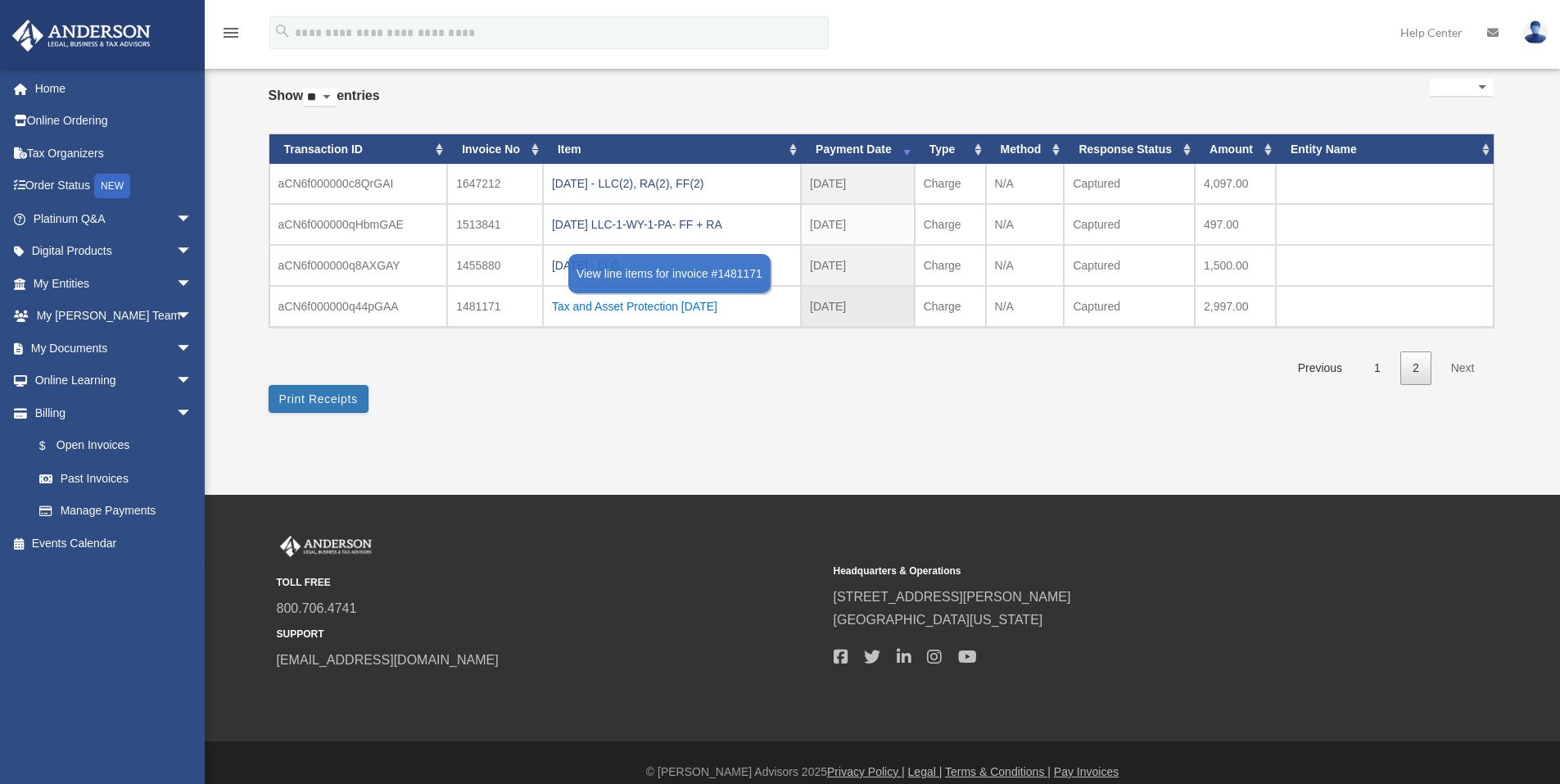
click at [664, 306] on div "Tax and Asset Protection 02.11.2023" at bounding box center [671, 306] width 240 height 23
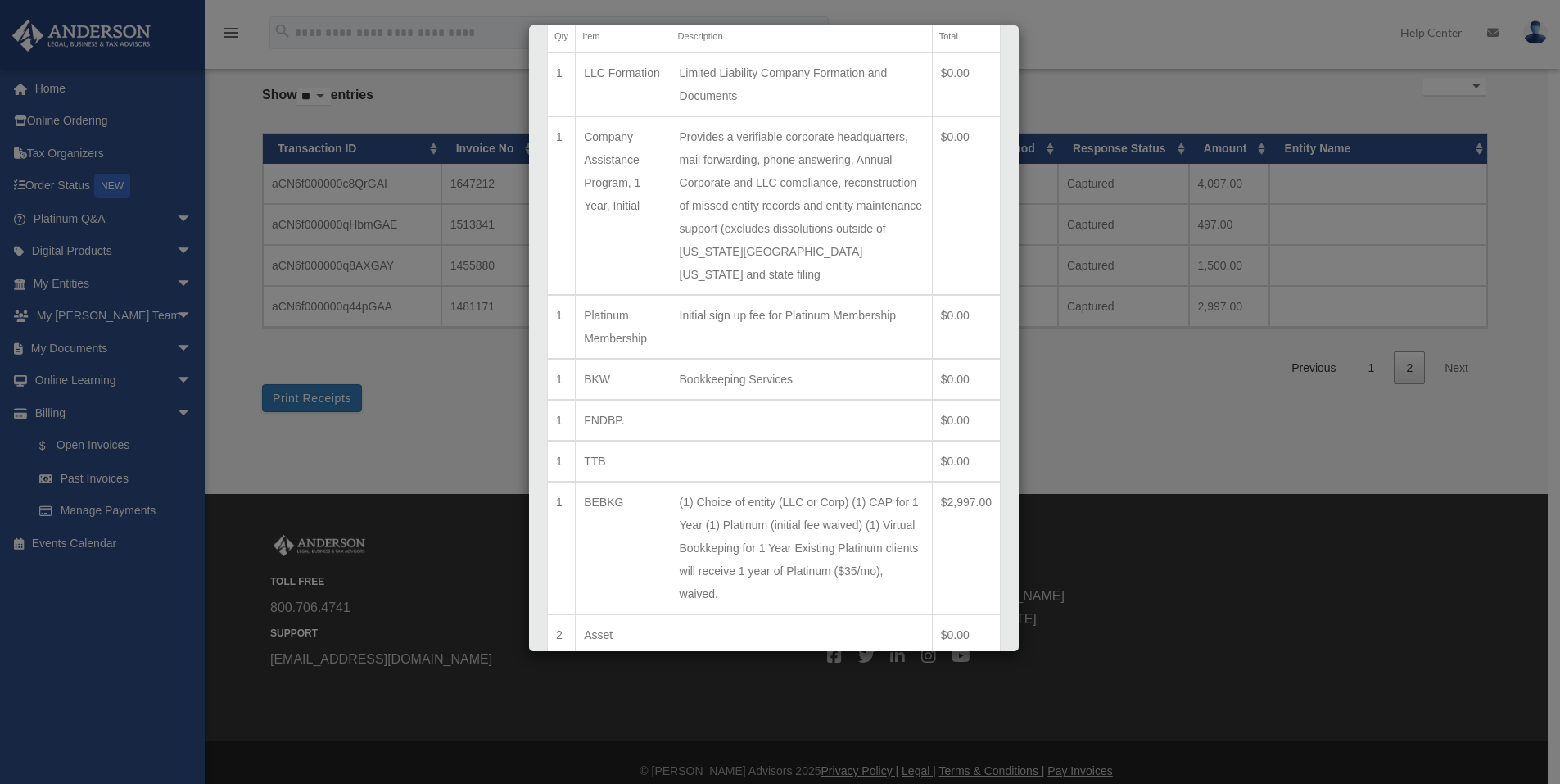
scroll to position [0, 0]
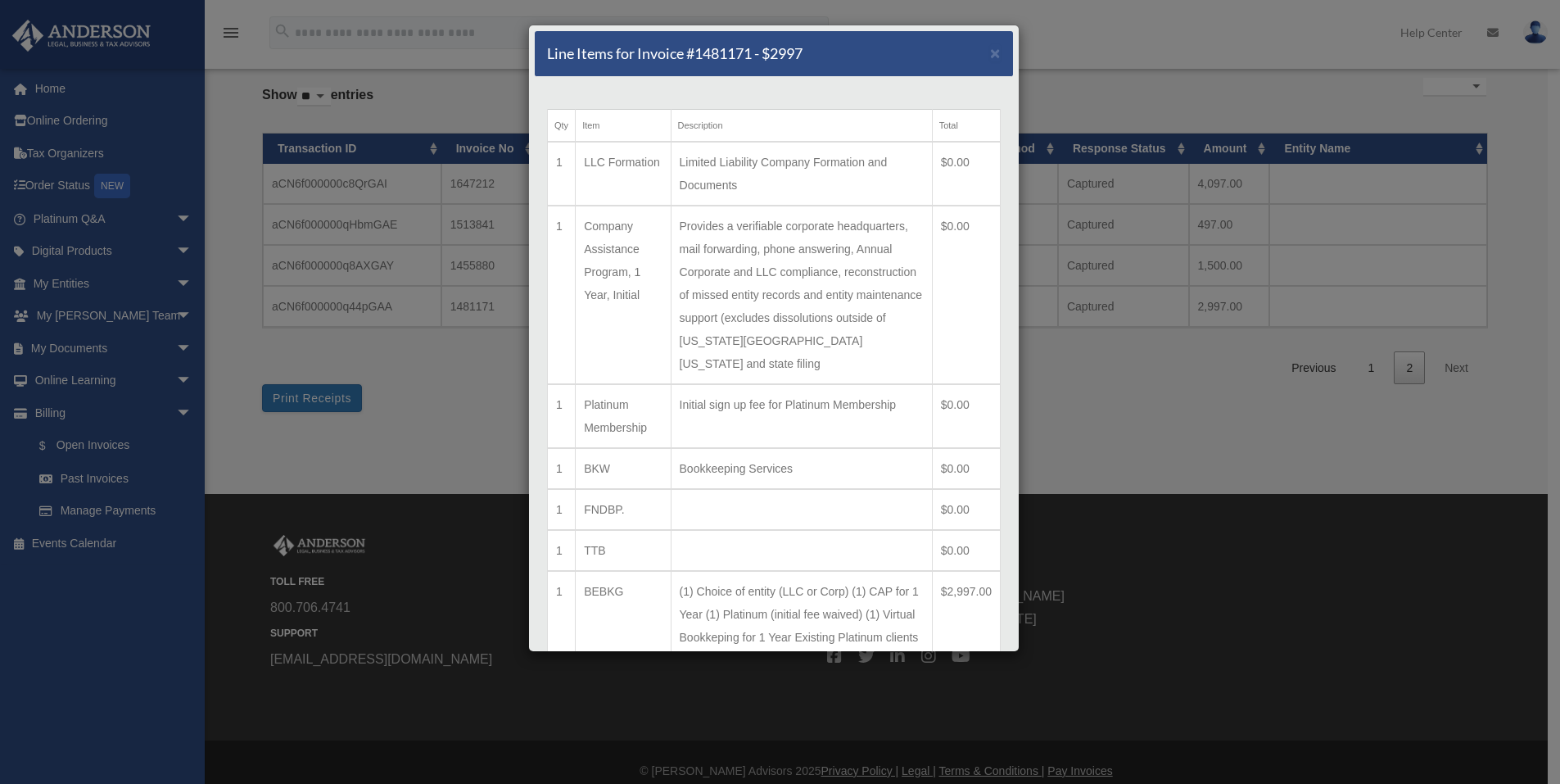
click at [1111, 437] on div "Line Items for Invoice #1481171 - $2997 × Qty Item Description Total 1 LLC Form…" at bounding box center [780, 392] width 1560 height 784
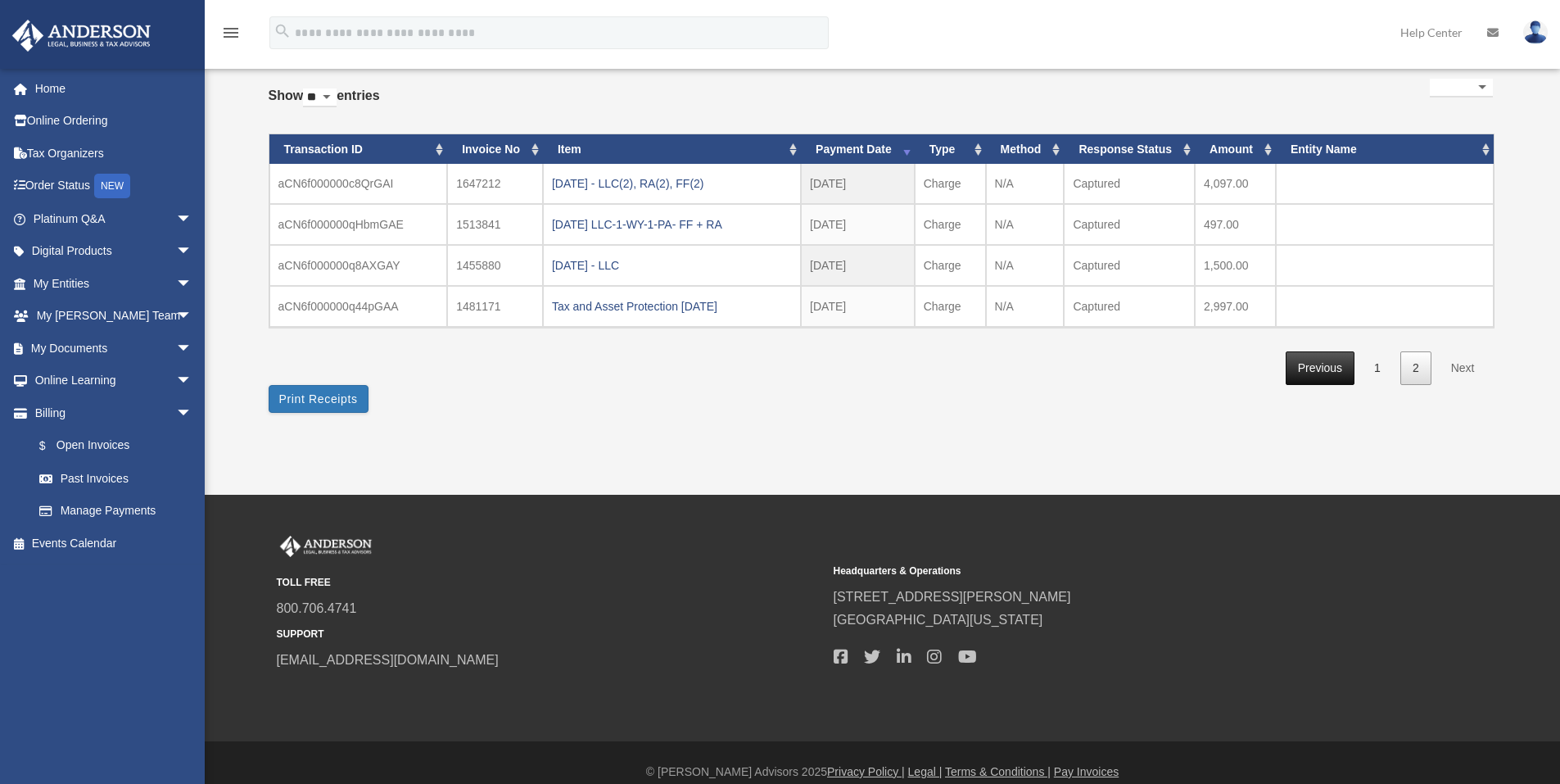
click at [1316, 354] on link "Previous" at bounding box center [1320, 368] width 69 height 34
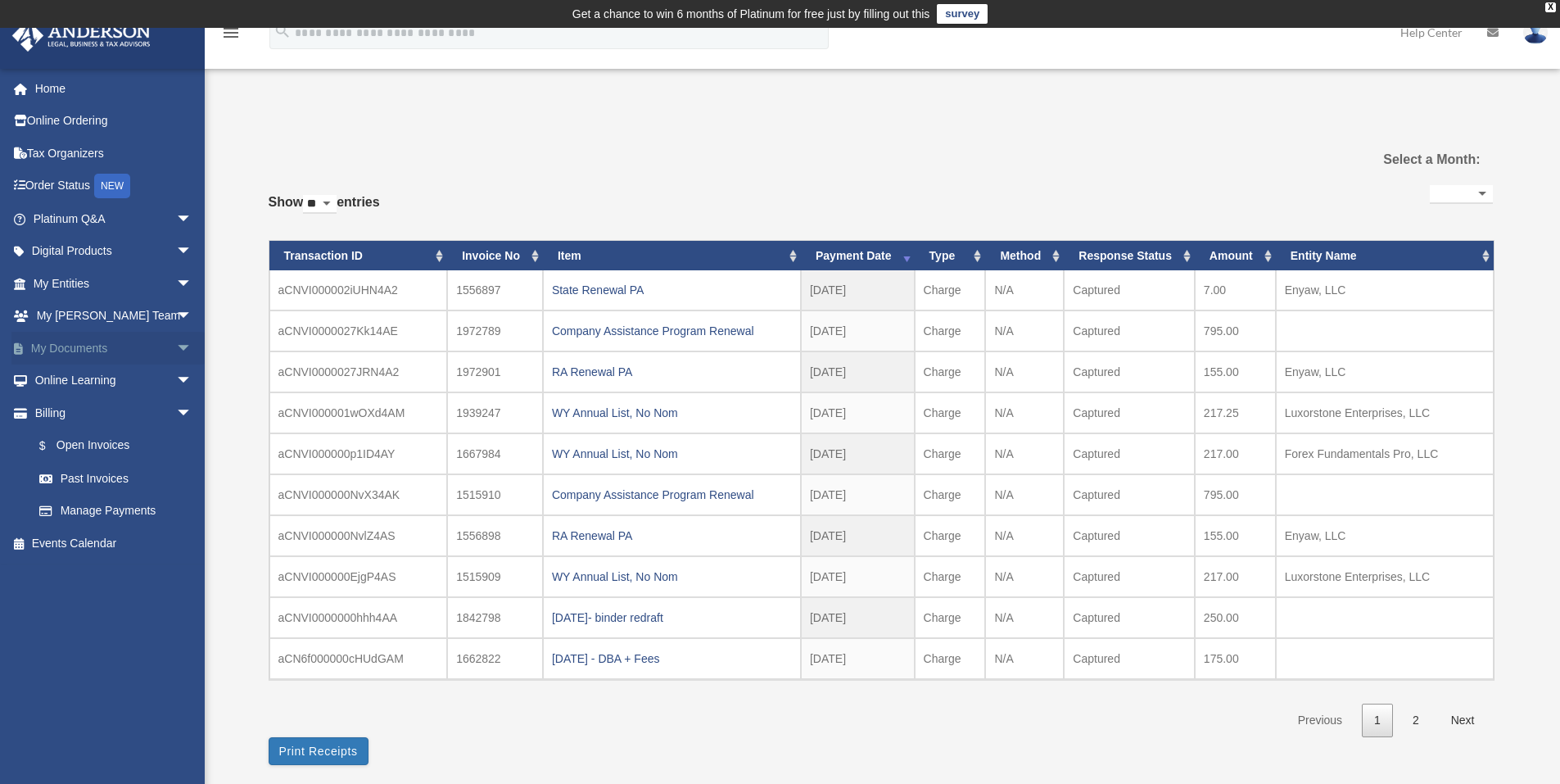
click at [91, 346] on link "My Documents arrow_drop_down" at bounding box center [114, 348] width 206 height 33
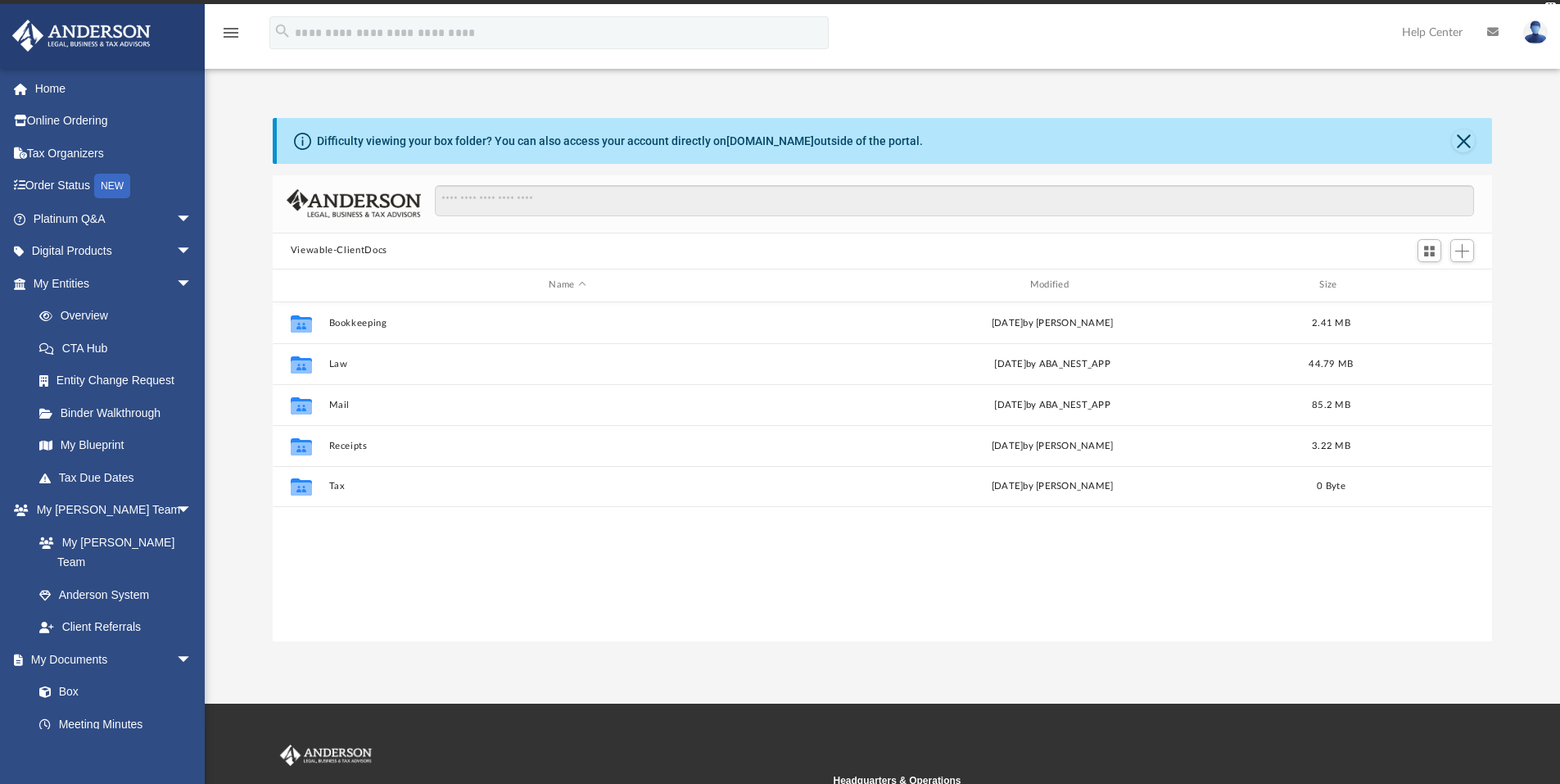
scroll to position [360, 1207]
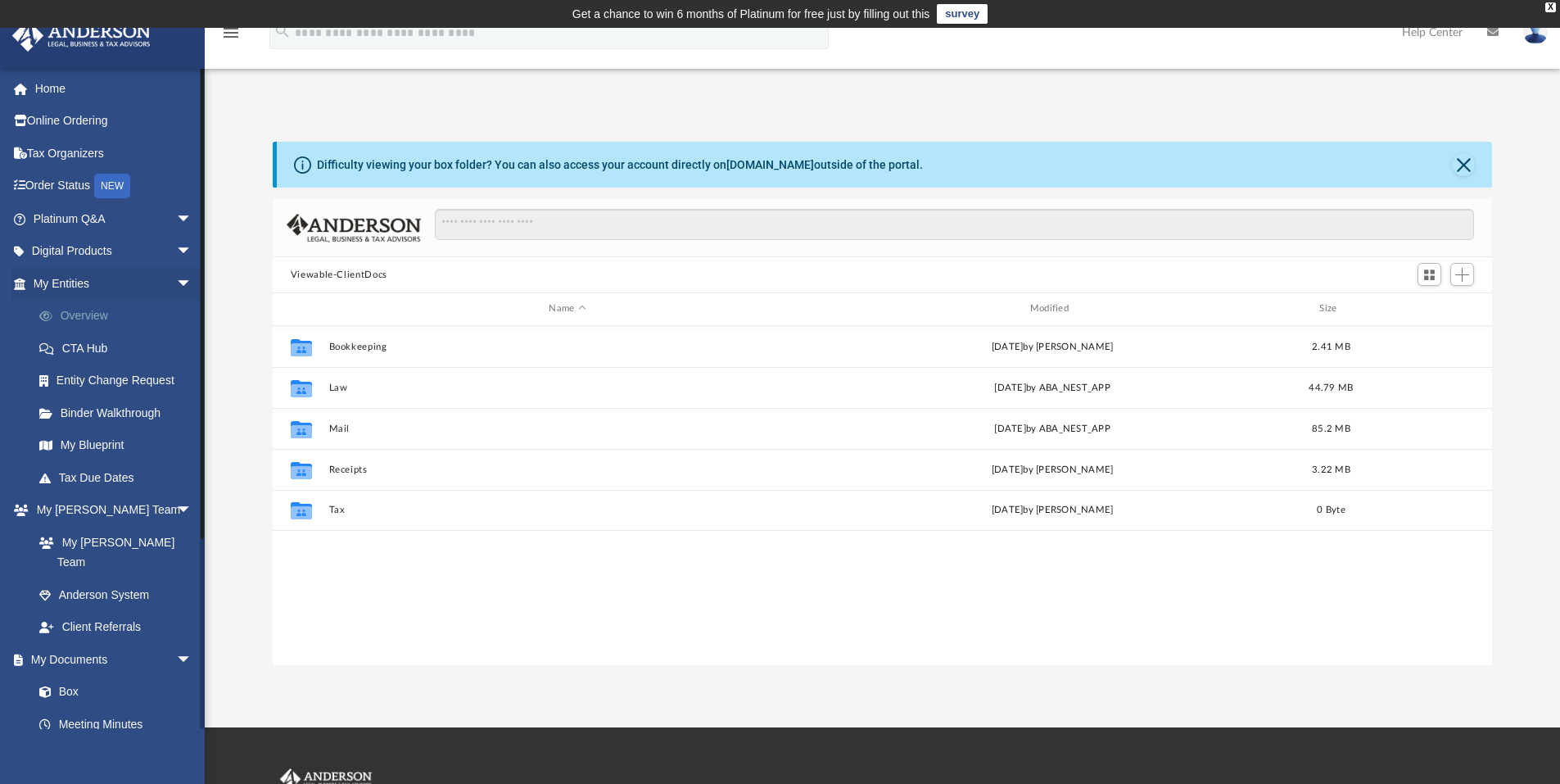
click at [95, 310] on link "Overview" at bounding box center [119, 316] width 194 height 33
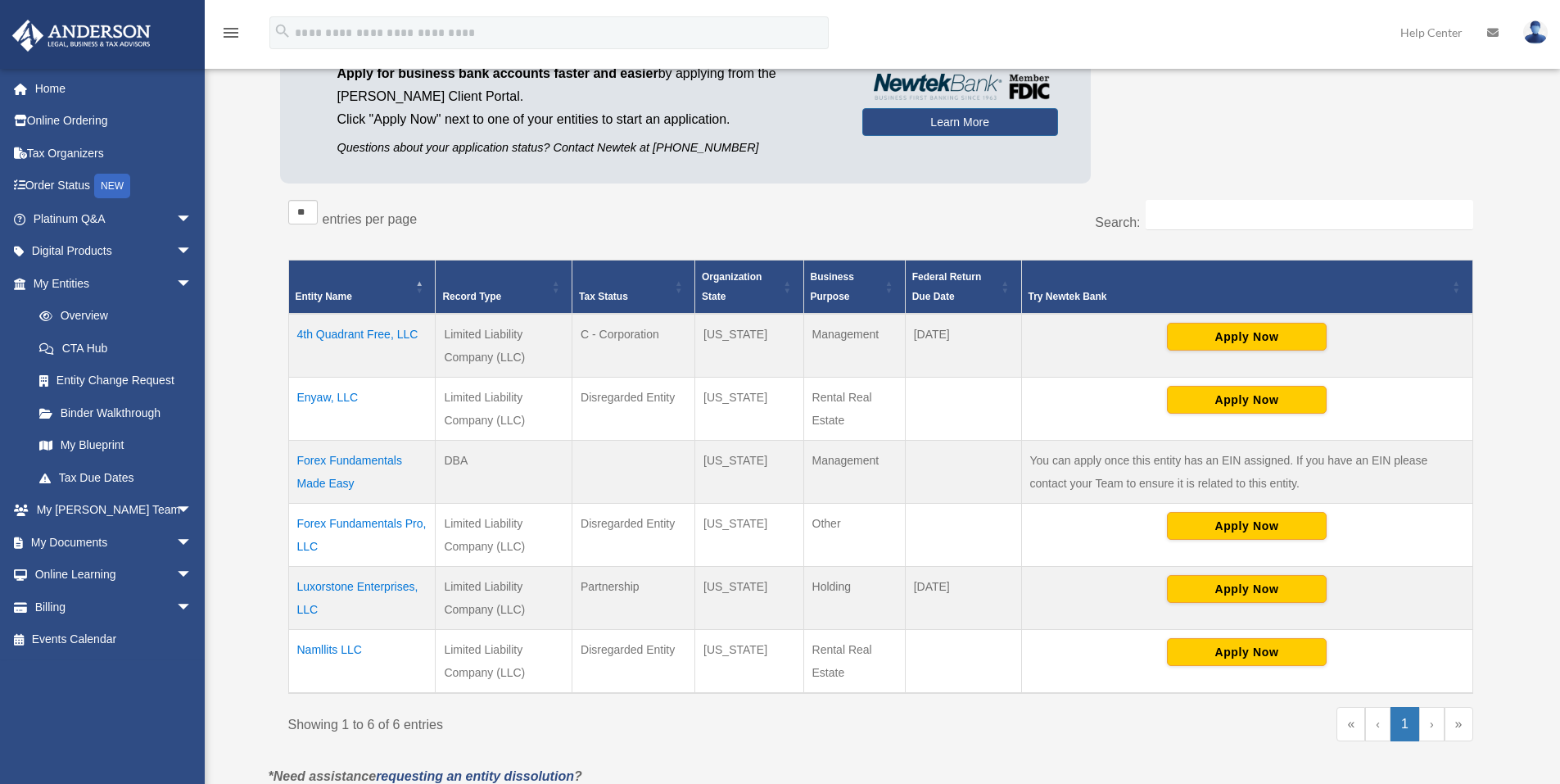
scroll to position [195, 0]
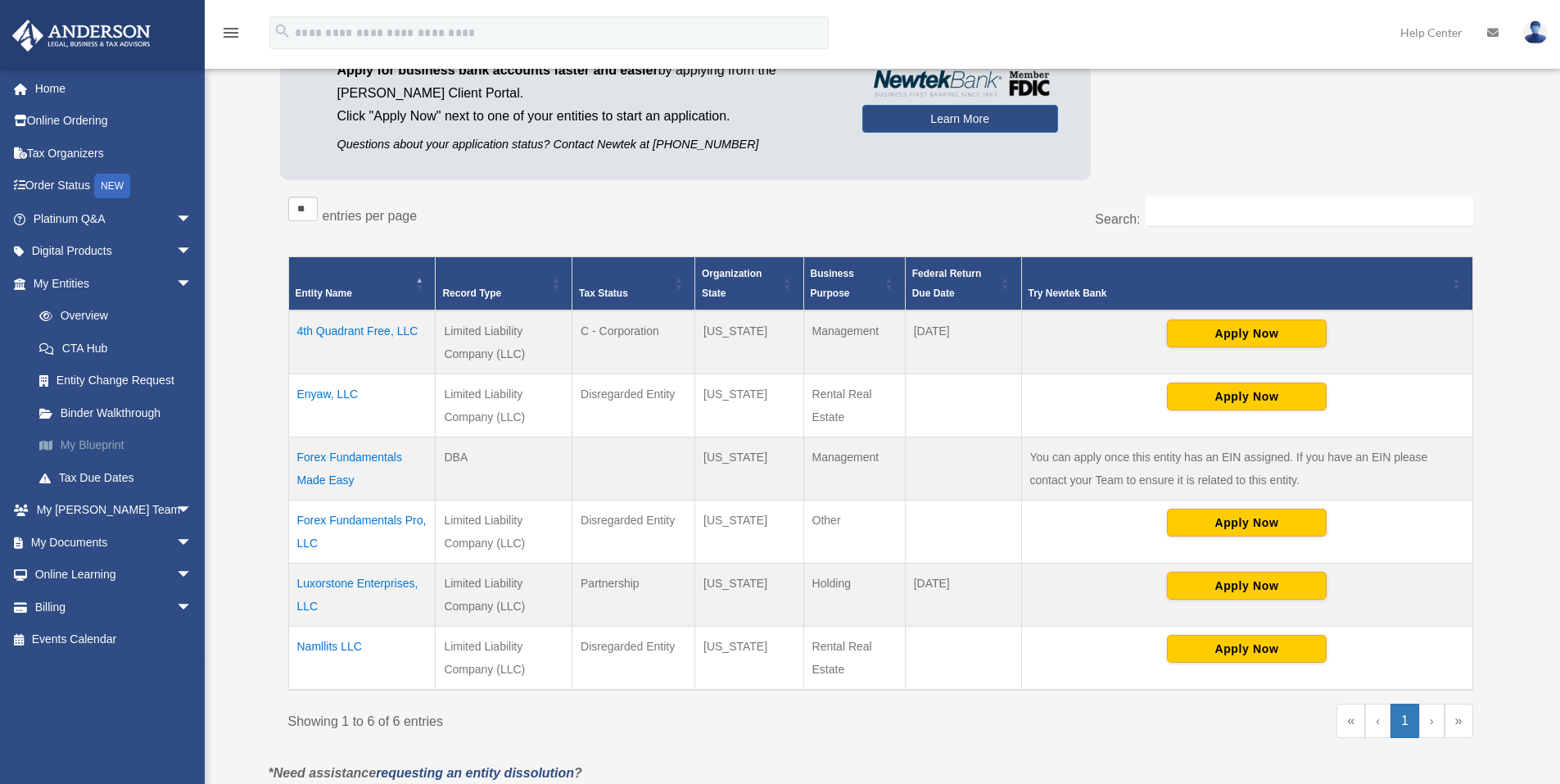
click at [99, 444] on link "My Blueprint" at bounding box center [119, 445] width 194 height 33
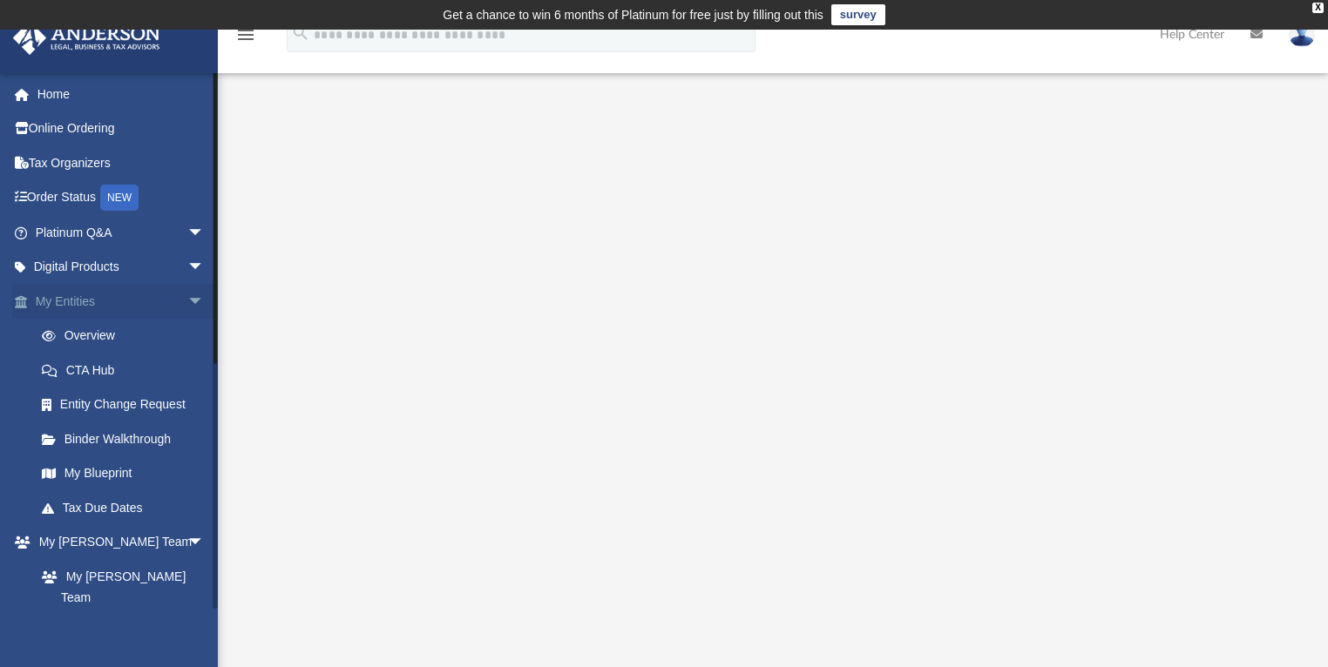
click at [187, 300] on span "arrow_drop_down" at bounding box center [204, 302] width 35 height 36
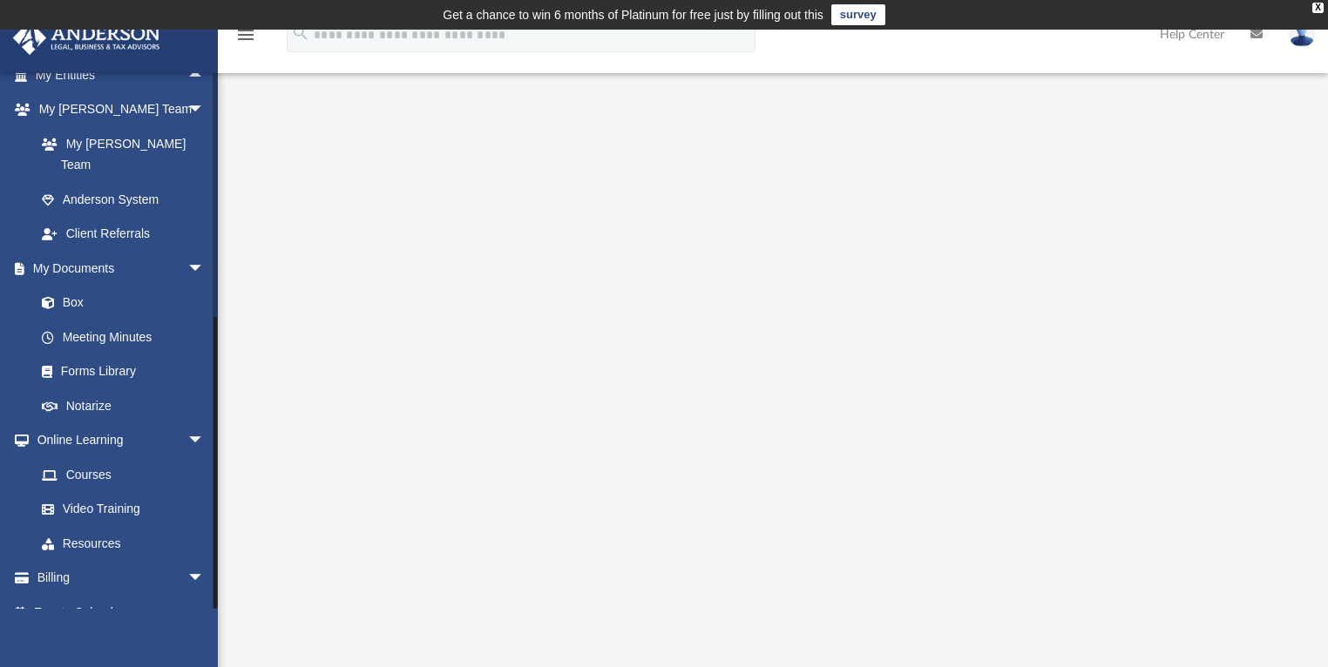
scroll to position [230, 0]
drag, startPoint x: 213, startPoint y: 348, endPoint x: 258, endPoint y: 599, distance: 254.9
click at [258, 599] on div "App [EMAIL_ADDRESS][DOMAIN_NAME] Sign Out [EMAIL_ADDRESS][DOMAIN_NAME] Home Onl…" at bounding box center [664, 459] width 1328 height 752
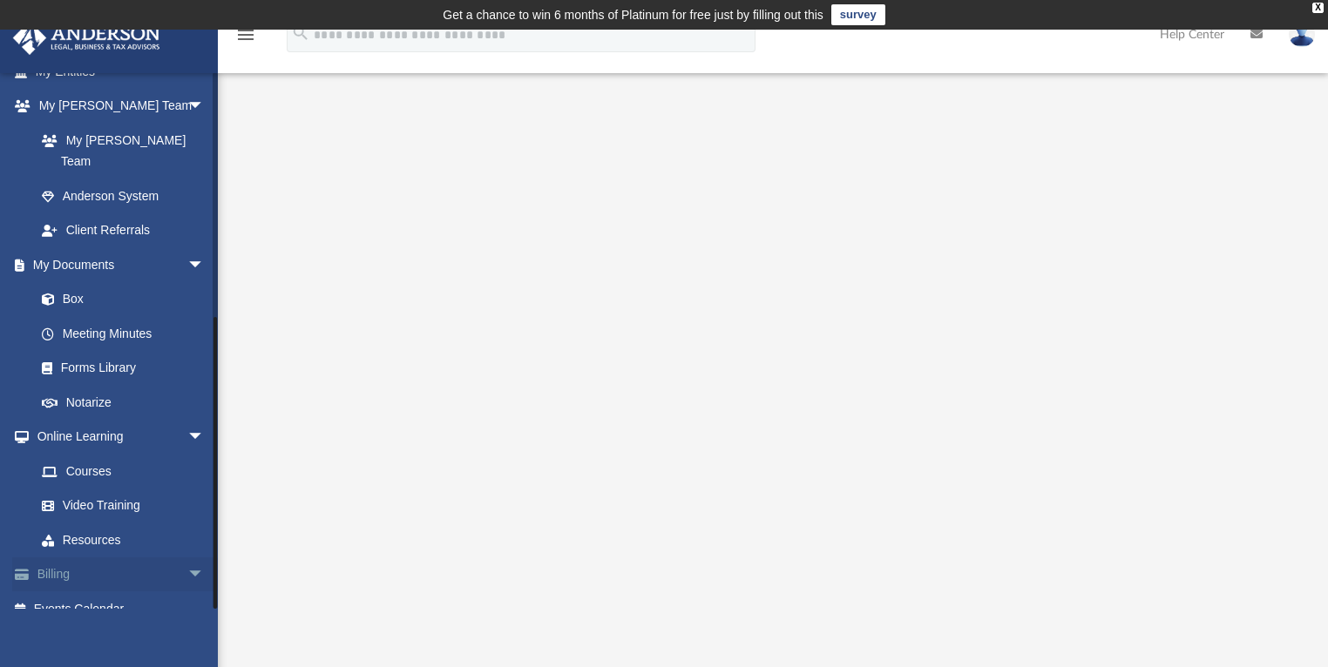
click at [193, 557] on span "arrow_drop_down" at bounding box center [204, 575] width 35 height 36
click at [147, 591] on link "$ Open Invoices" at bounding box center [127, 609] width 206 height 36
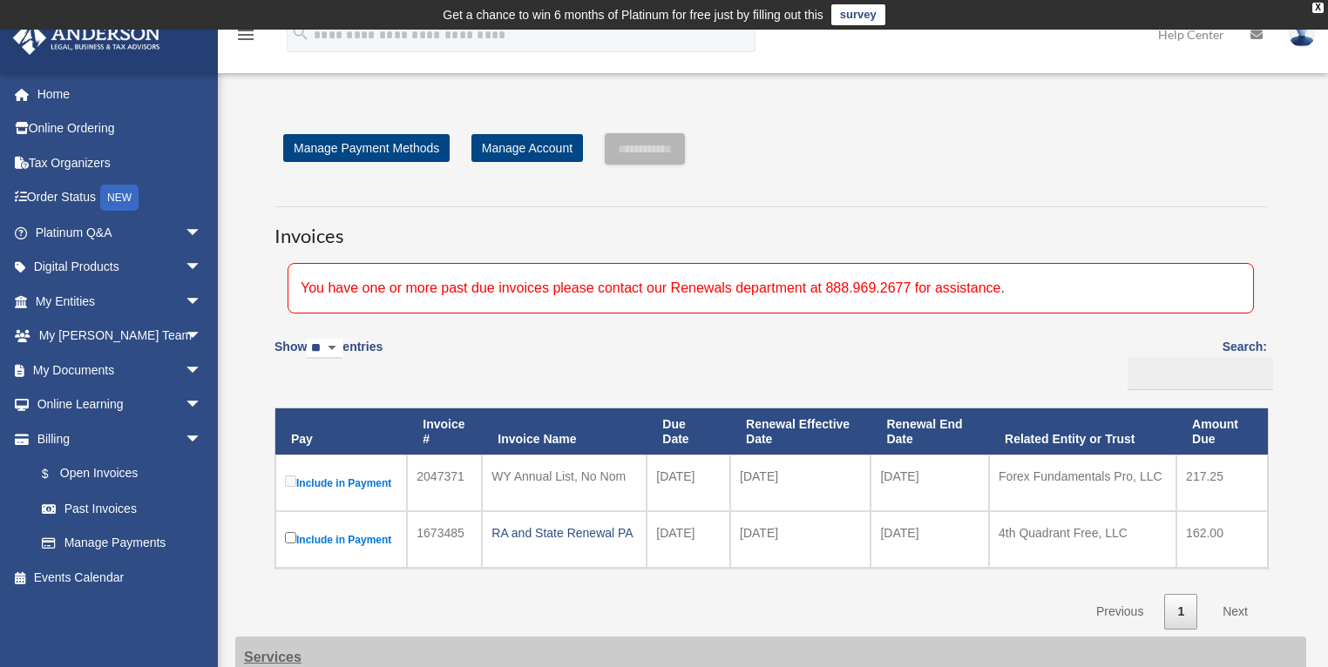
click at [371, 484] on label "Include in Payment" at bounding box center [341, 483] width 112 height 22
click at [359, 482] on label "Include in Payment" at bounding box center [341, 483] width 112 height 22
click at [317, 534] on label "Include in Payment" at bounding box center [341, 540] width 112 height 22
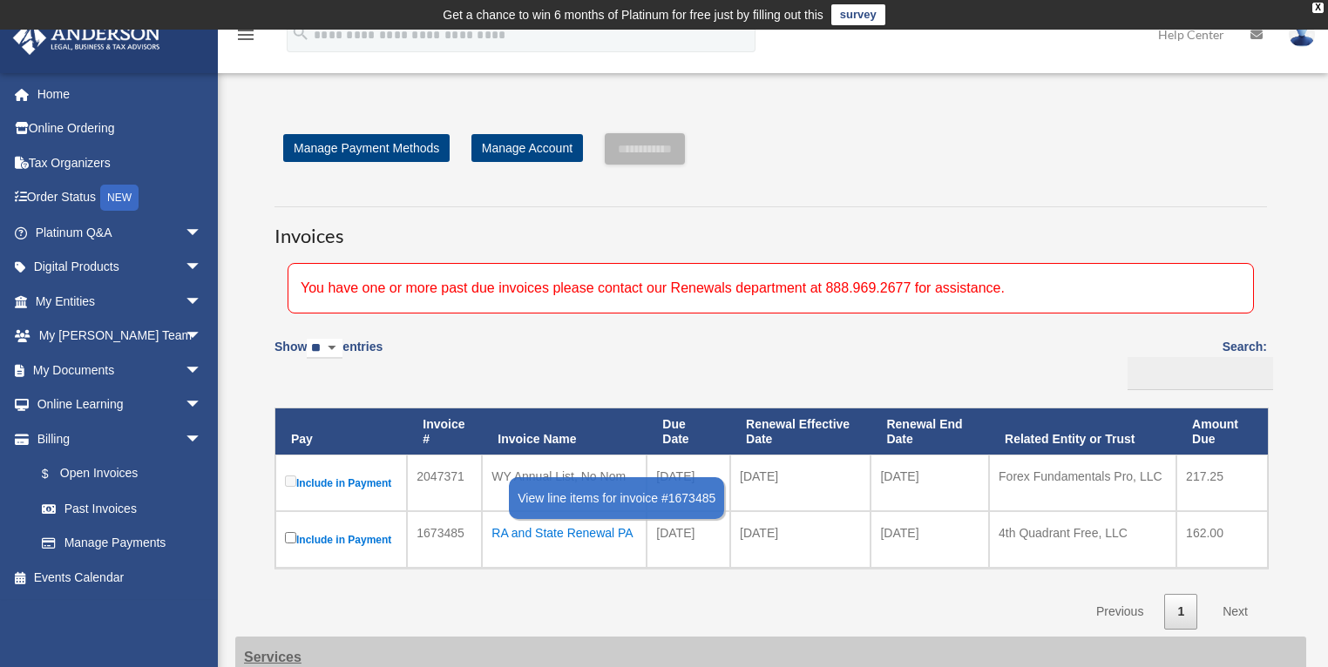
click at [560, 530] on div "RA and State Renewal PA" at bounding box center [563, 533] width 145 height 24
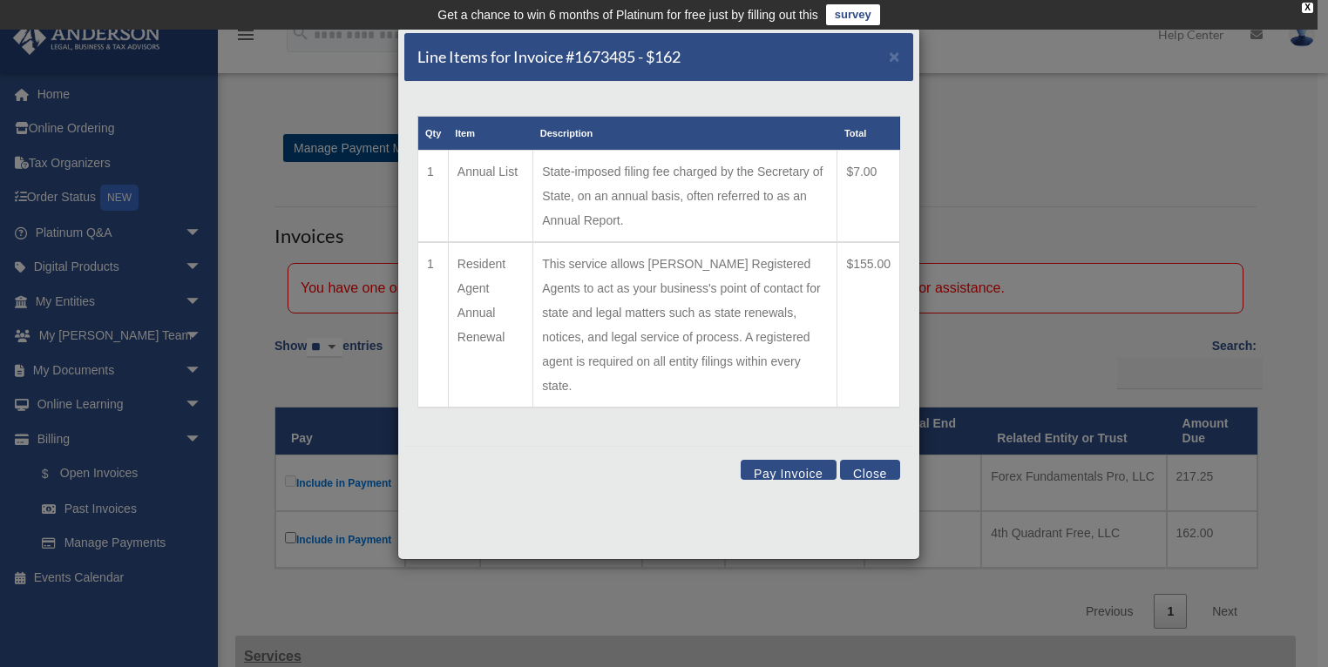
click at [875, 460] on button "Close" at bounding box center [870, 470] width 60 height 20
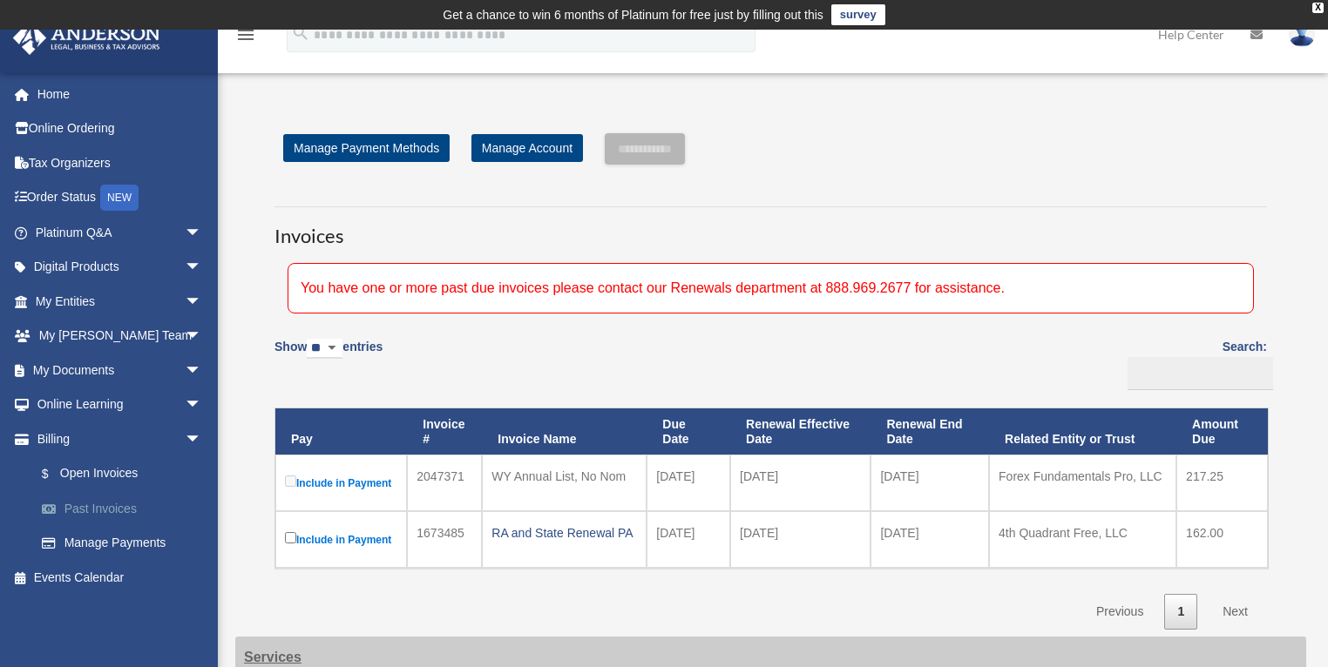
click at [131, 504] on link "Past Invoices" at bounding box center [126, 508] width 204 height 35
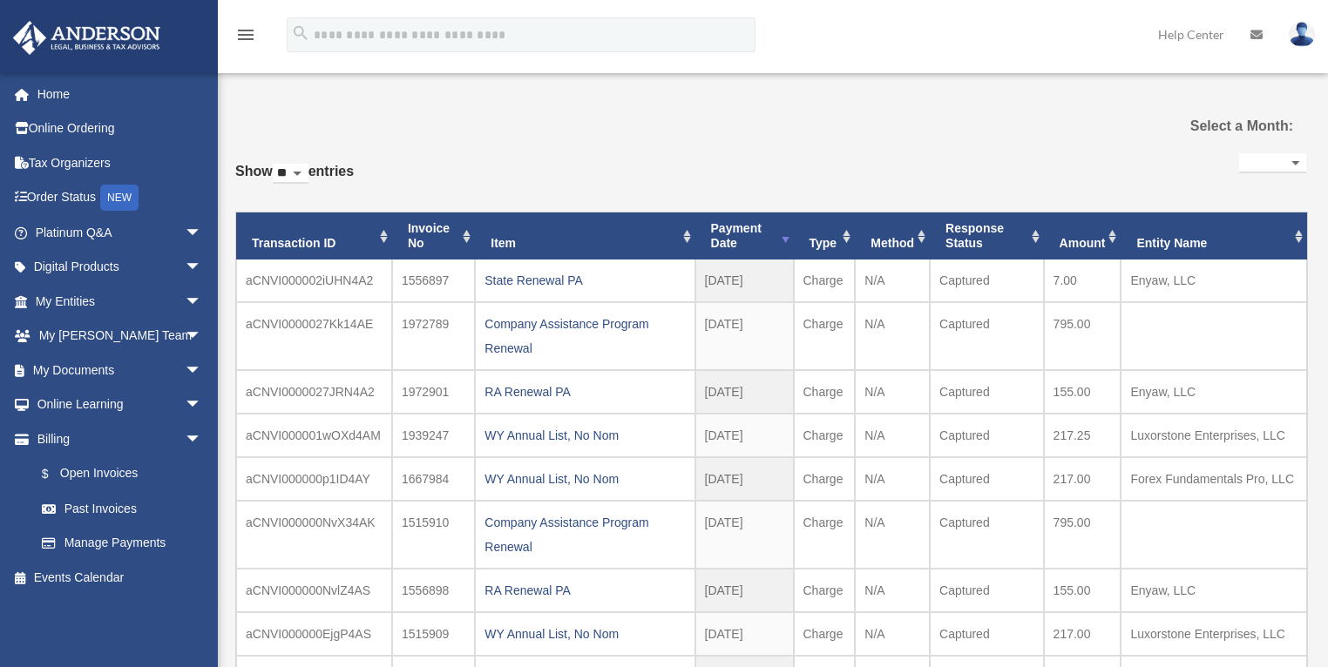
select select
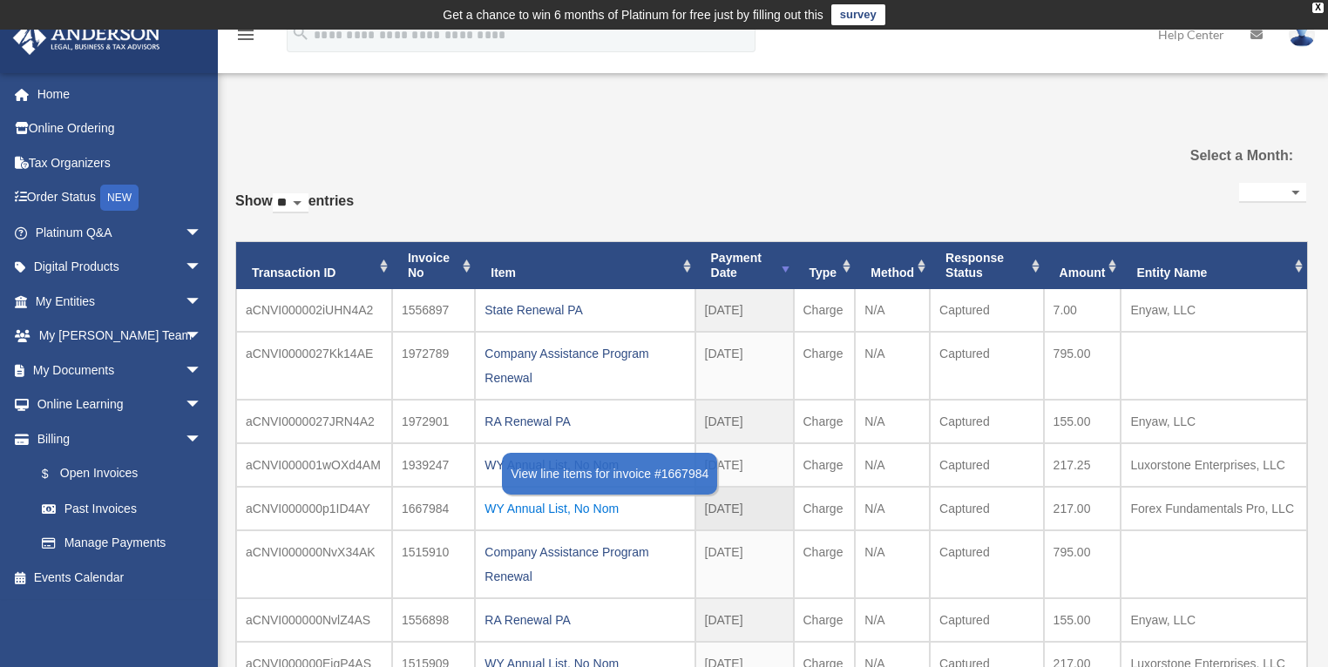
click at [596, 512] on div "WY Annual List, No Nom" at bounding box center [584, 509] width 200 height 24
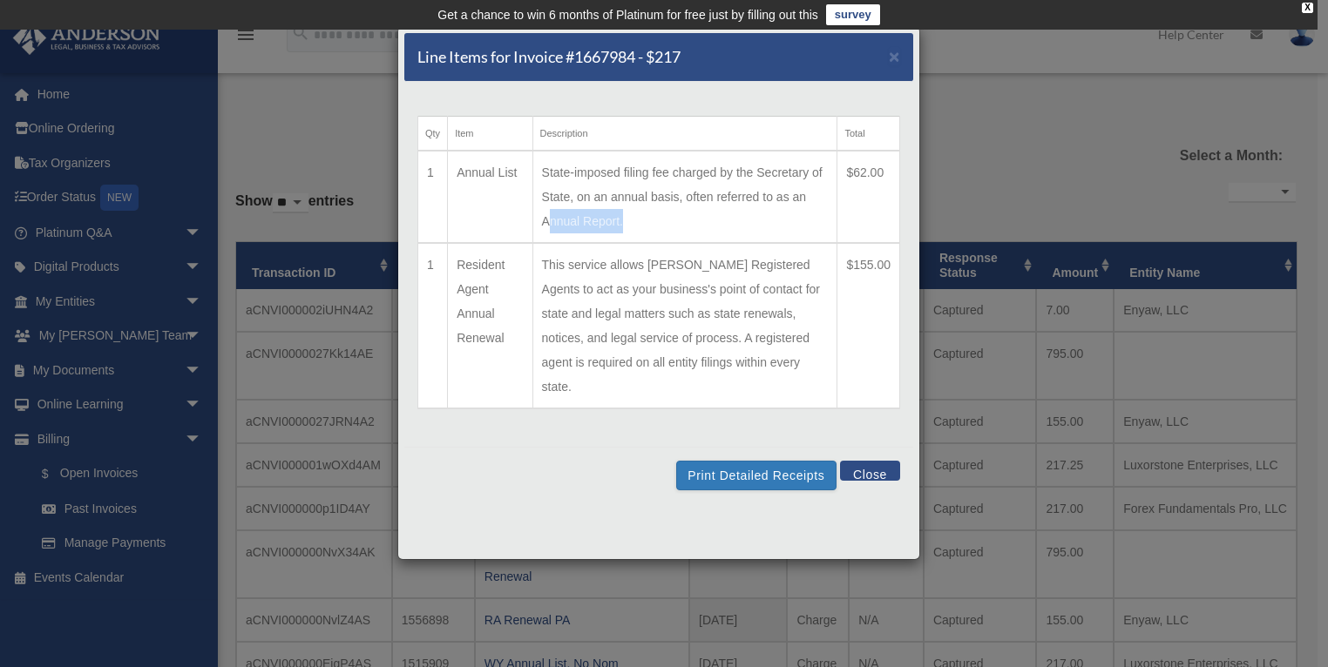
drag, startPoint x: 624, startPoint y: 222, endPoint x: 548, endPoint y: 220, distance: 75.8
click at [548, 220] on td "State-imposed filing fee charged by the Secretary of State, on an annual basis,…" at bounding box center [684, 197] width 305 height 92
copy td "Annual Report"
